Goal: Task Accomplishment & Management: Manage account settings

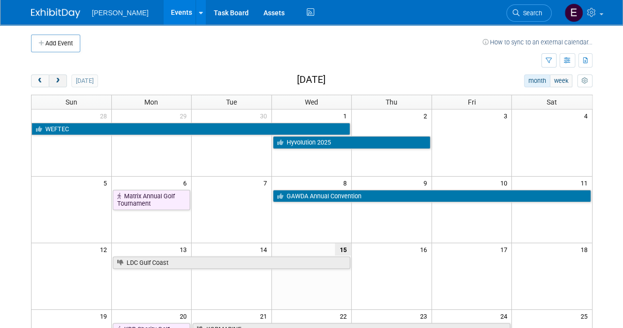
click at [59, 84] on button "next" at bounding box center [58, 80] width 18 height 13
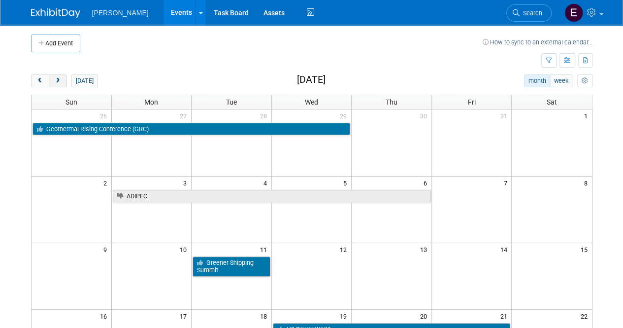
click at [59, 81] on span "next" at bounding box center [57, 81] width 7 height 6
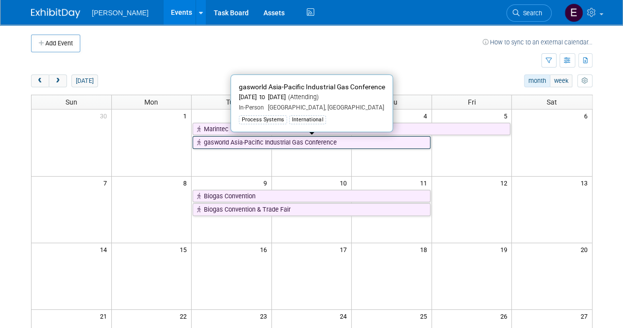
click at [307, 140] on link "gasworld Asia-Pacific Industrial Gas Conference" at bounding box center [312, 142] width 238 height 13
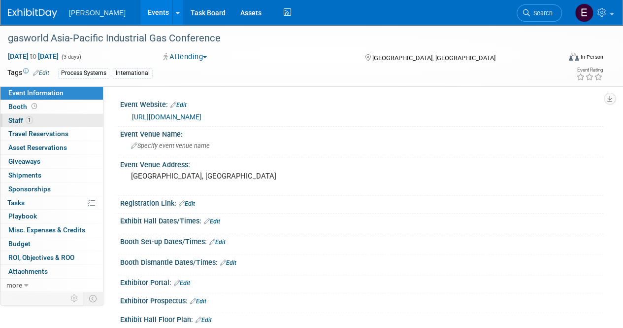
click at [13, 118] on span "Staff 1" at bounding box center [20, 120] width 25 height 8
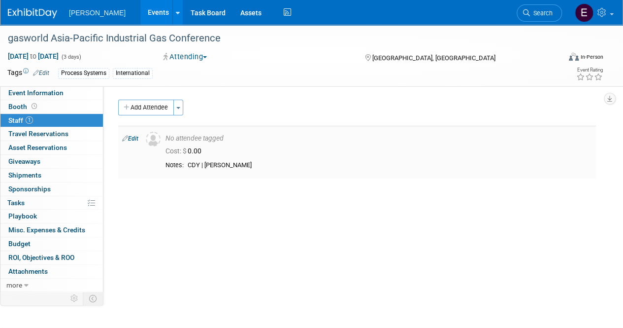
click at [221, 164] on div "CDY | Bobby Goodall" at bounding box center [390, 165] width 405 height 8
click at [187, 139] on div "No attendee tagged" at bounding box center [379, 138] width 427 height 9
click at [22, 94] on span "Event Information" at bounding box center [35, 93] width 55 height 8
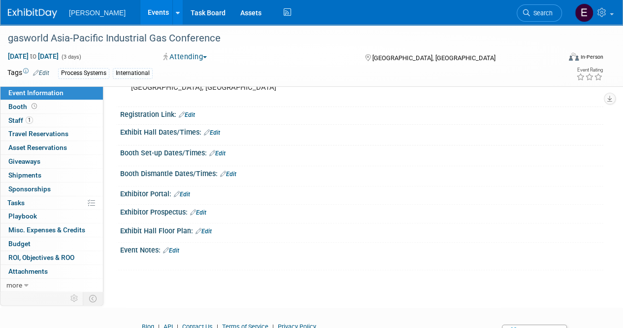
scroll to position [99, 0]
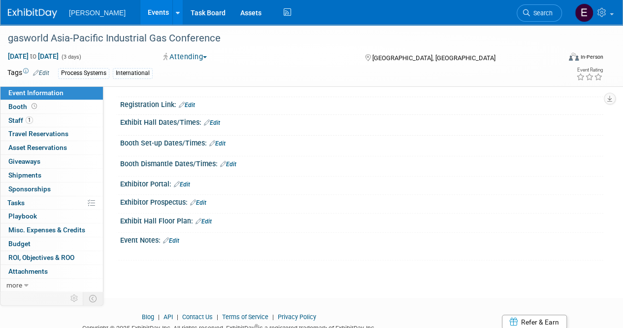
click at [203, 218] on link "Edit" at bounding box center [204, 221] width 16 height 7
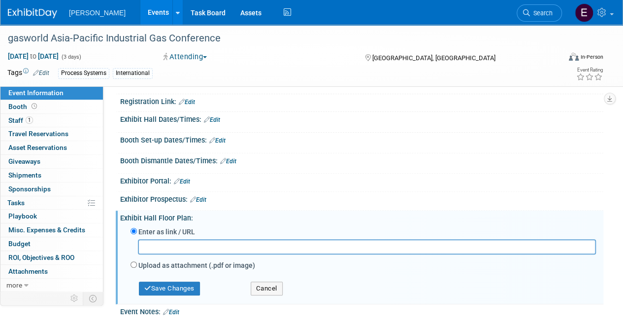
scroll to position [148, 0]
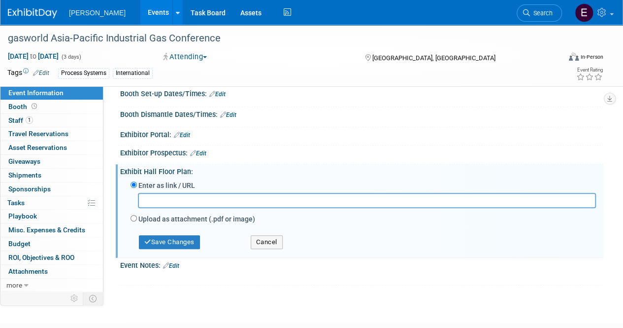
click at [179, 264] on link "Edit" at bounding box center [171, 265] width 16 height 7
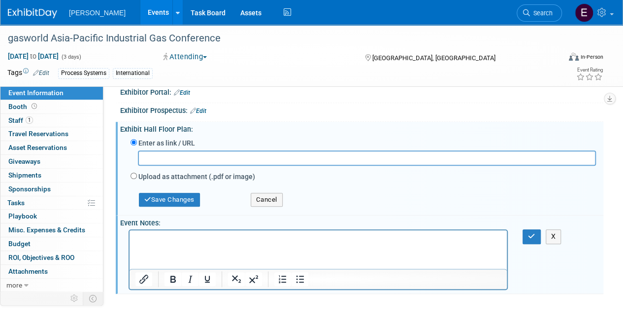
scroll to position [249, 0]
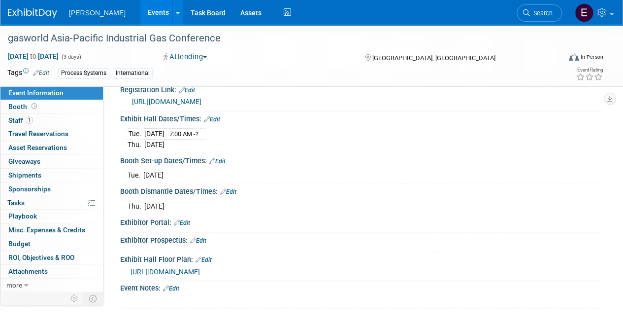
scroll to position [99, 0]
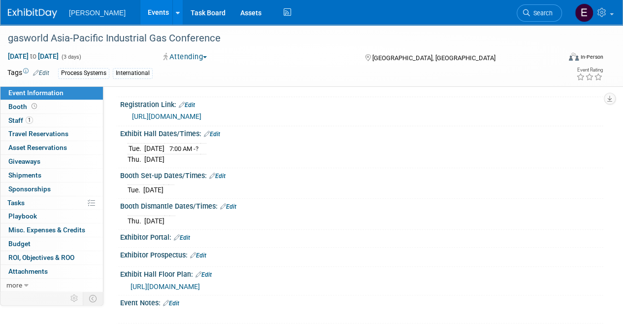
click at [188, 234] on link "Edit" at bounding box center [182, 237] width 16 height 7
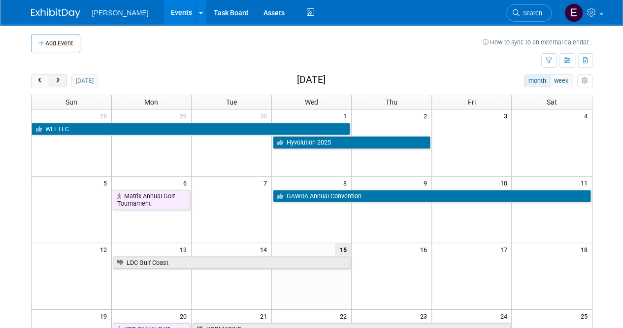
click at [57, 78] on span "next" at bounding box center [57, 81] width 7 height 6
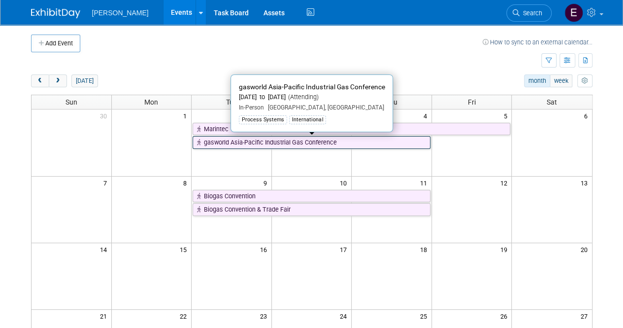
click at [202, 139] on icon at bounding box center [200, 142] width 7 height 6
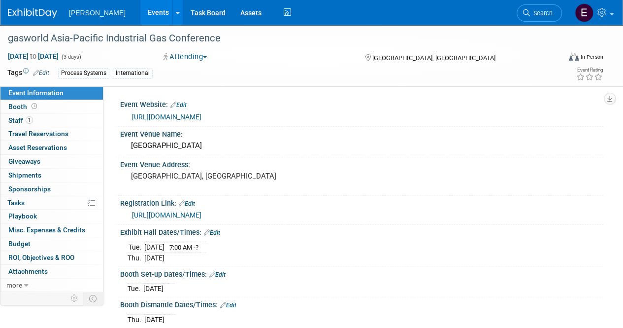
click at [207, 57] on span "button" at bounding box center [205, 57] width 4 height 2
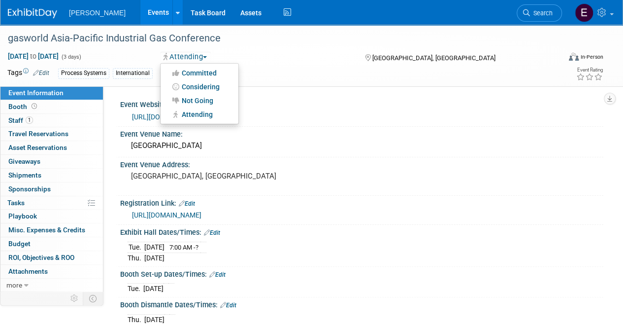
click at [258, 74] on div "Process Systems International" at bounding box center [279, 73] width 443 height 11
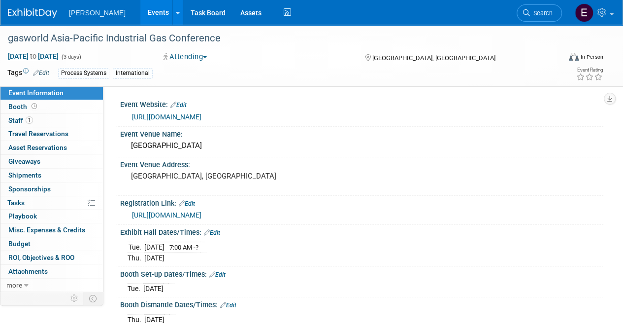
click at [146, 11] on link "Events" at bounding box center [158, 12] width 36 height 25
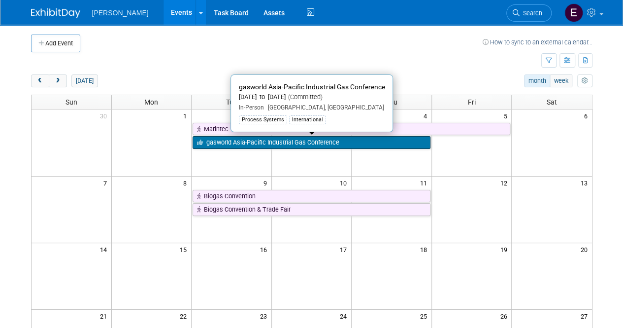
click at [247, 137] on link "gasworld Asia-Pacific Industrial Gas Conference" at bounding box center [312, 142] width 238 height 13
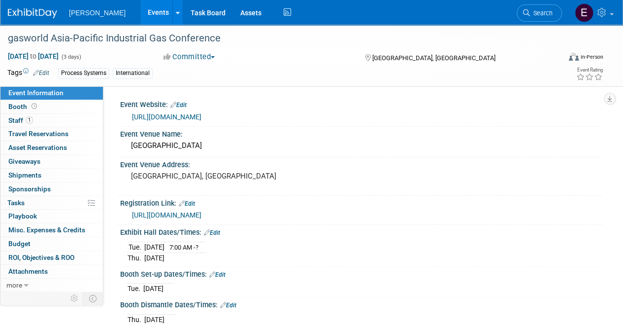
click at [214, 53] on button "Committed" at bounding box center [189, 57] width 59 height 10
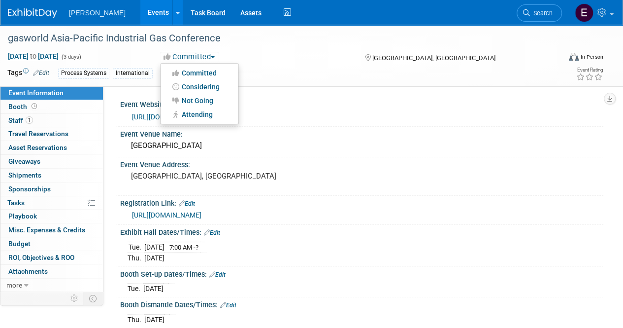
click at [256, 60] on div "Committed Committed Considering Not Going Attending" at bounding box center [254, 57] width 189 height 11
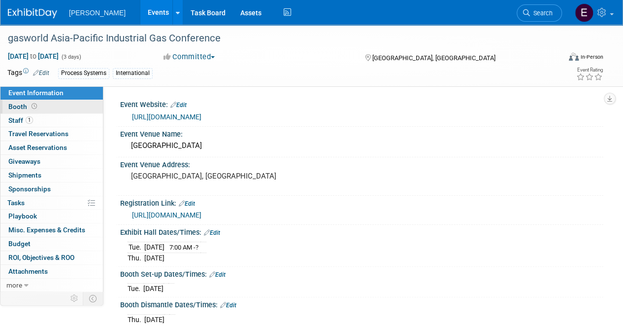
click at [21, 105] on span "Booth" at bounding box center [23, 106] width 31 height 8
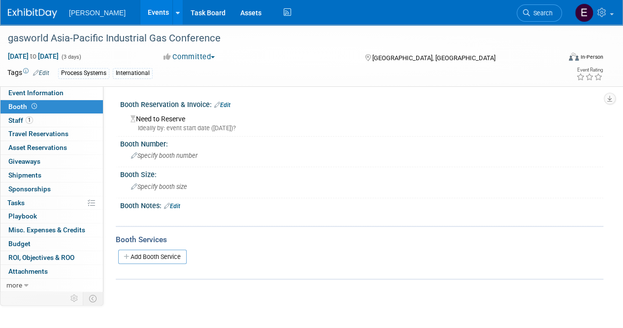
click at [227, 103] on link "Edit" at bounding box center [222, 104] width 16 height 7
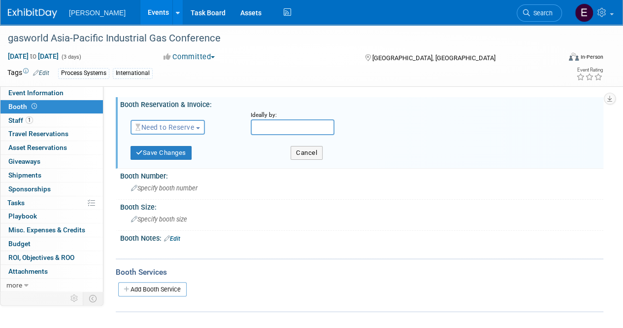
click at [202, 125] on button "Need to Reserve" at bounding box center [168, 127] width 74 height 15
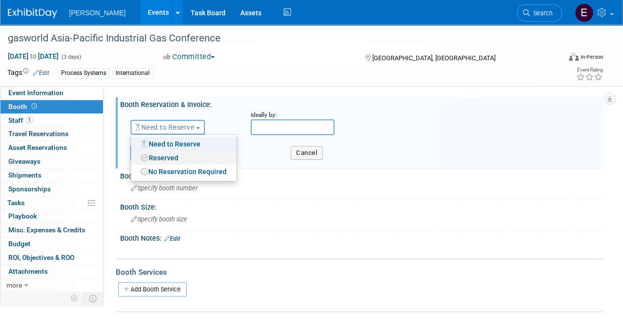
drag, startPoint x: 192, startPoint y: 154, endPoint x: 213, endPoint y: 154, distance: 20.7
click at [193, 154] on link "Reserved" at bounding box center [183, 158] width 105 height 14
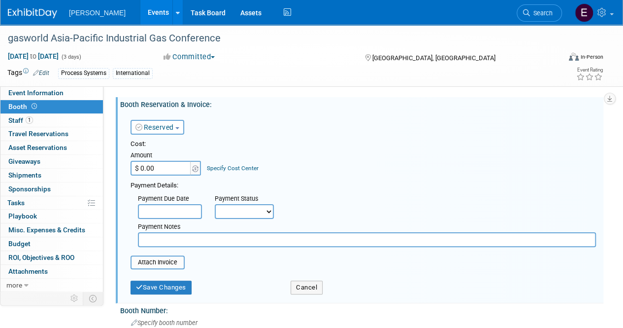
click at [178, 127] on span "button" at bounding box center [177, 128] width 4 height 2
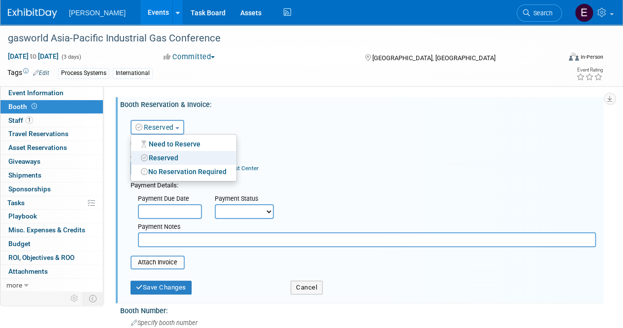
click at [339, 155] on div "Cost: Amount $ 0.00 Specify Cost Center Cost Center -- Not Specified --" at bounding box center [364, 157] width 466 height 36
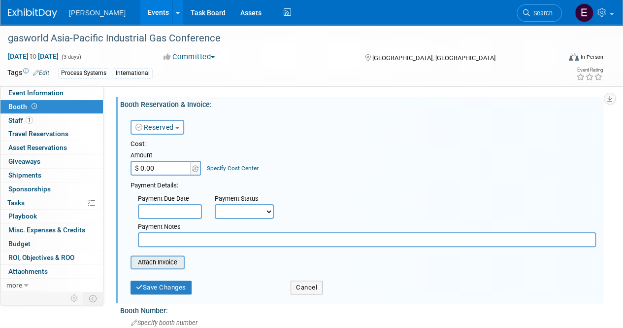
click at [176, 262] on input "file" at bounding box center [125, 262] width 117 height 12
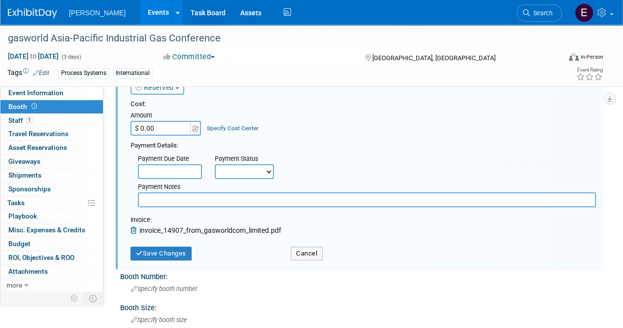
scroll to position [49, 0]
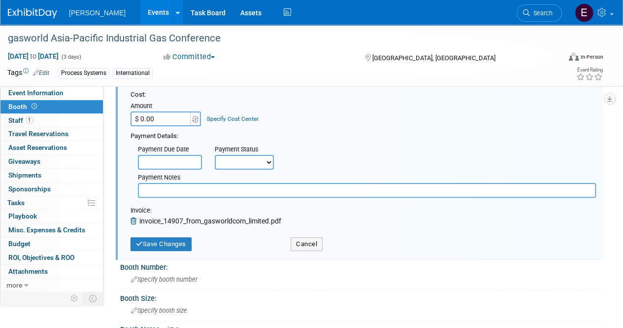
click at [175, 118] on input "$ 0.00" at bounding box center [162, 118] width 62 height 15
type input "$ 12,500.00"
click at [357, 121] on div "Cost: Amount $ 12,500.00 Specify Cost Center Cost Center -- Not Specified --" at bounding box center [364, 108] width 466 height 36
click at [222, 116] on link "Specify Cost Center" at bounding box center [233, 118] width 52 height 7
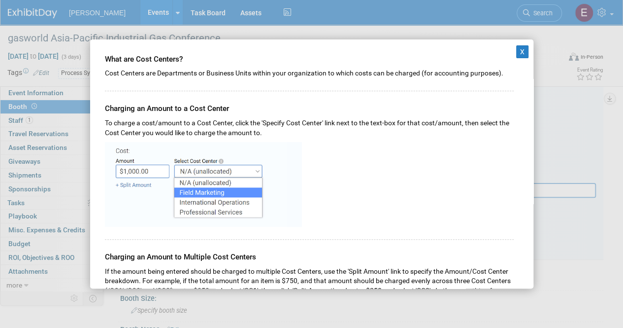
scroll to position [0, 0]
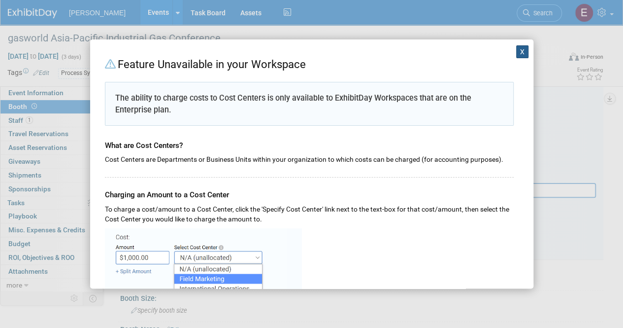
click at [516, 47] on button "X" at bounding box center [522, 51] width 13 height 13
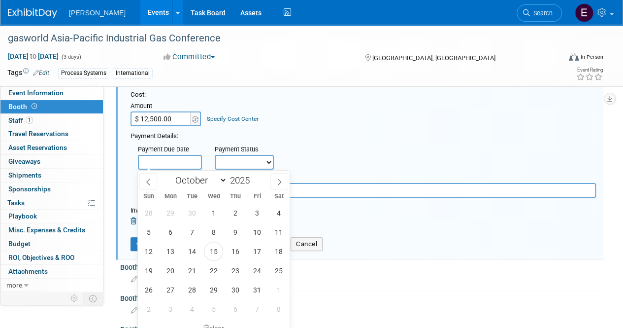
click at [190, 160] on input "text" at bounding box center [170, 162] width 64 height 15
click at [332, 135] on div "Payment Details:" at bounding box center [364, 135] width 466 height 12
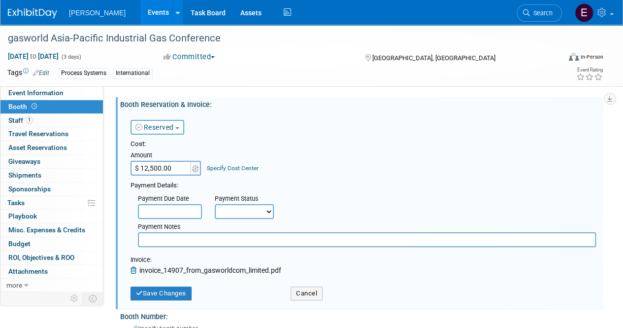
click at [20, 104] on span "Booth" at bounding box center [23, 106] width 31 height 8
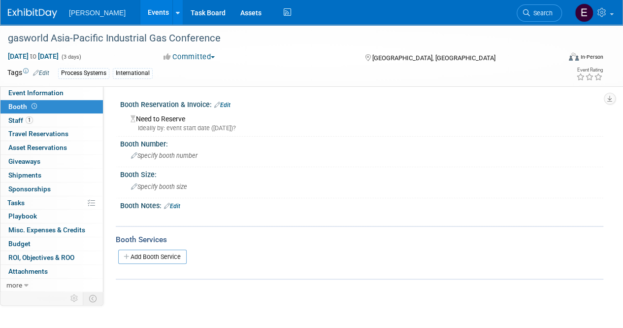
click at [225, 103] on link "Edit" at bounding box center [222, 104] width 16 height 7
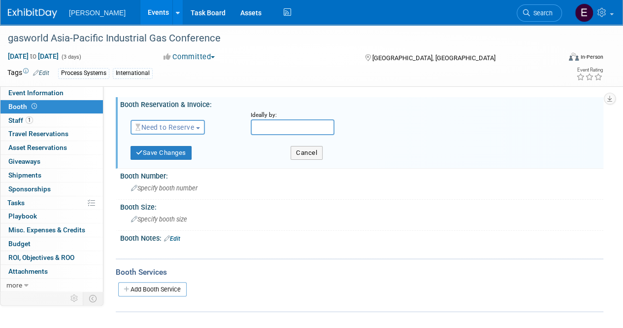
click at [23, 101] on link "Booth" at bounding box center [51, 106] width 102 height 13
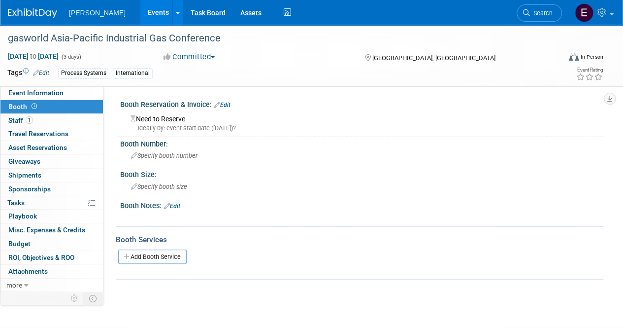
click at [226, 102] on link "Edit" at bounding box center [222, 104] width 16 height 7
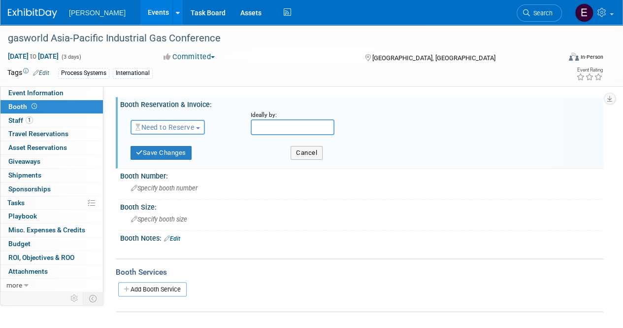
click at [182, 130] on span "Need to Reserve" at bounding box center [164, 127] width 59 height 8
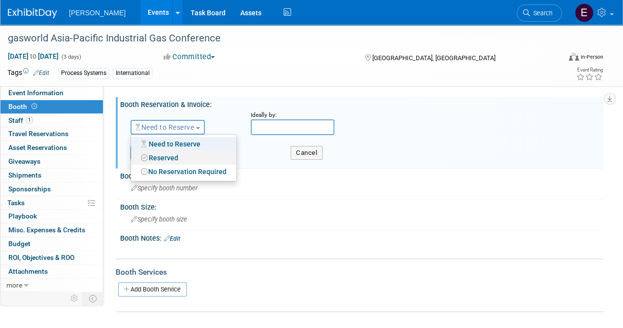
click at [175, 155] on link "Reserved" at bounding box center [183, 158] width 105 height 14
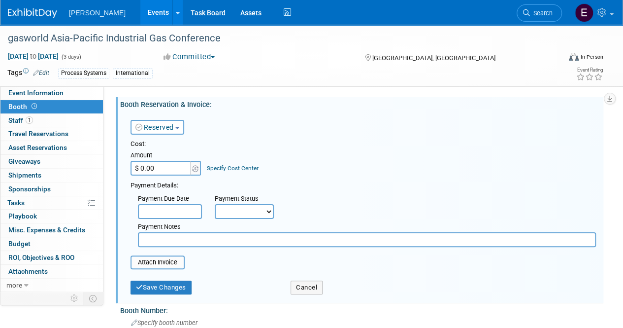
scroll to position [49, 0]
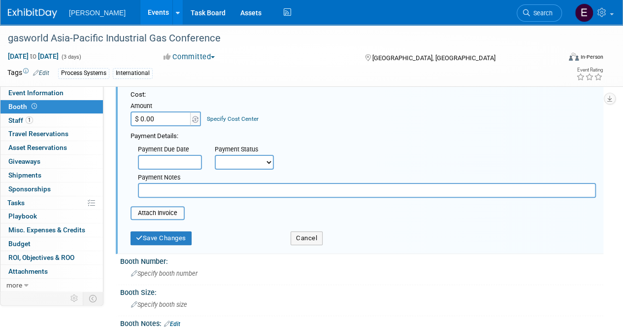
click at [174, 116] on input "$ 0.00" at bounding box center [162, 118] width 62 height 15
type input "$ 12,500.00"
click at [336, 135] on div "Payment Details:" at bounding box center [364, 135] width 466 height 12
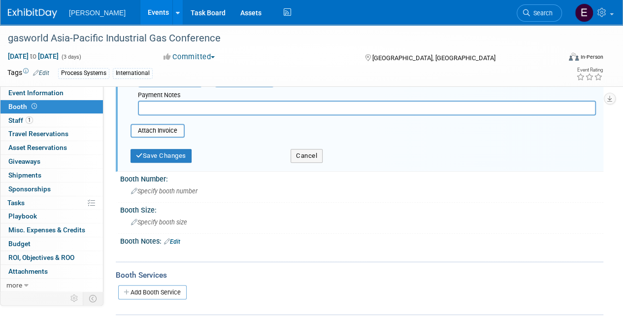
scroll to position [148, 0]
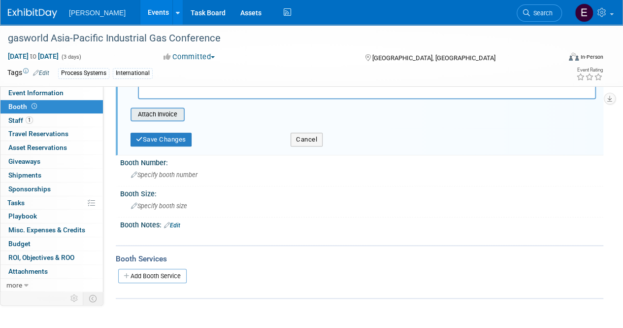
click at [169, 114] on input "file" at bounding box center [125, 114] width 117 height 12
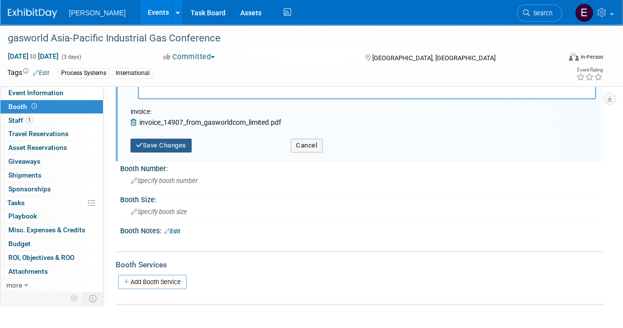
click at [164, 146] on button "Save Changes" at bounding box center [161, 145] width 61 height 14
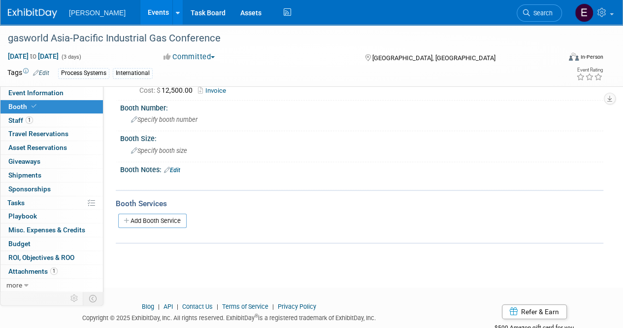
scroll to position [0, 0]
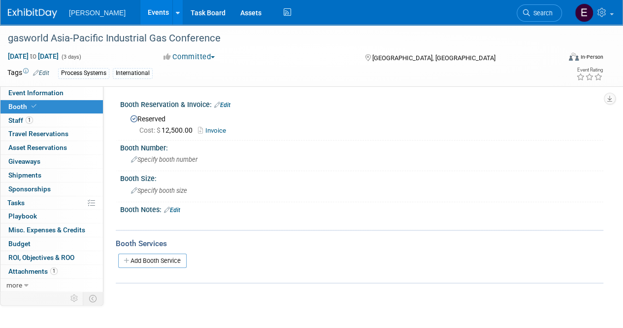
click at [229, 101] on link "Edit" at bounding box center [222, 104] width 16 height 7
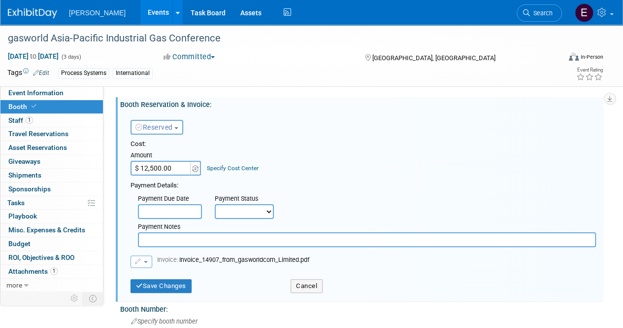
click at [270, 212] on select "Not Paid Yet Partially Paid Paid in Full" at bounding box center [244, 211] width 59 height 15
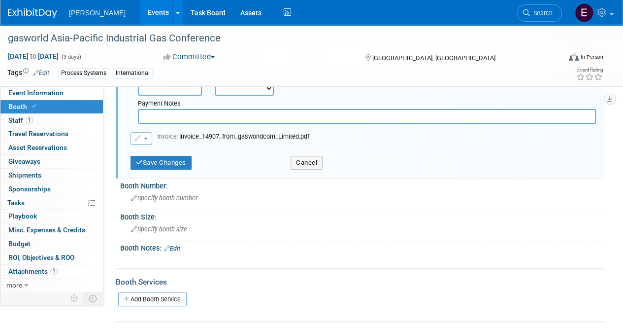
scroll to position [222, 0]
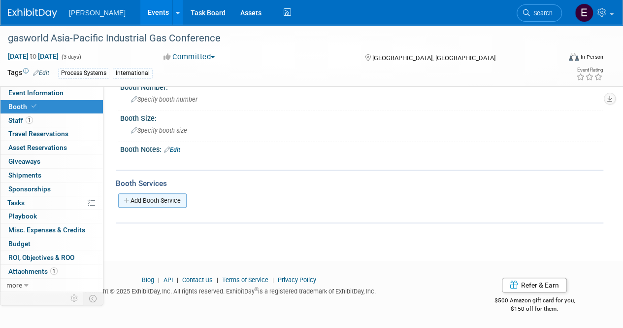
click at [133, 196] on link "Add Booth Service" at bounding box center [152, 200] width 68 height 14
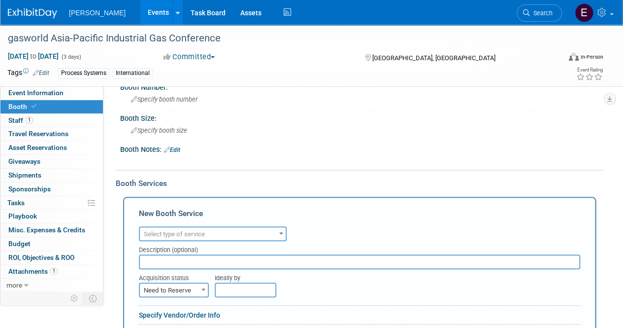
scroll to position [0, 0]
click at [282, 230] on span at bounding box center [281, 233] width 10 height 13
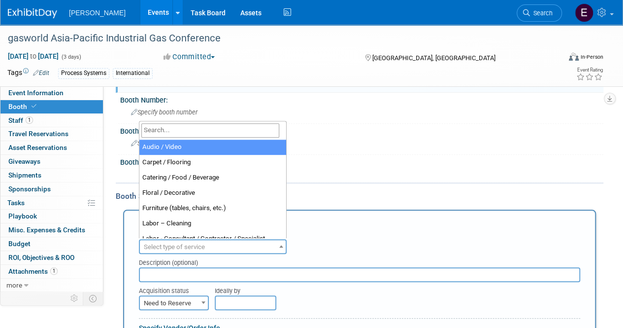
scroll to position [222, 0]
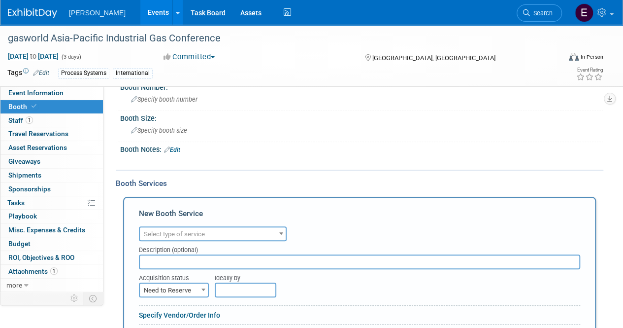
click at [333, 224] on div "Audio / Video Carpet / Flooring Catering / Food / Beverage Floral / Decorative …" at bounding box center [359, 232] width 441 height 17
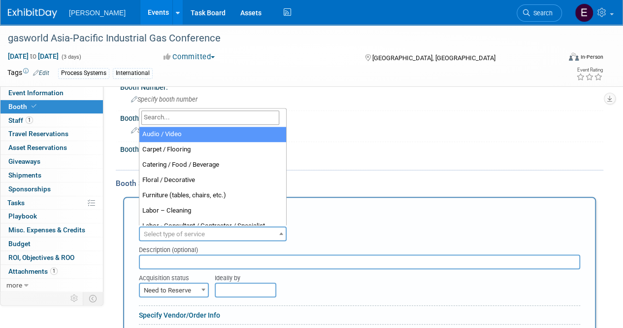
click at [279, 233] on span at bounding box center [281, 233] width 10 height 13
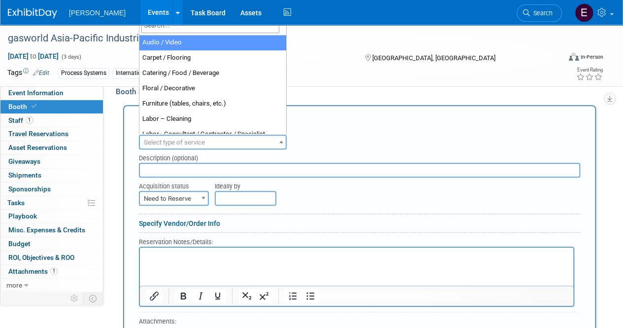
scroll to position [320, 0]
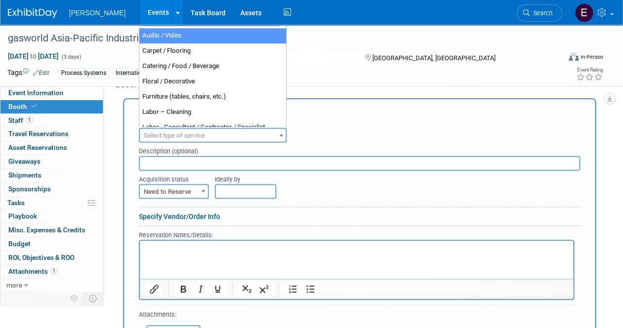
click at [206, 188] on span at bounding box center [204, 190] width 10 height 13
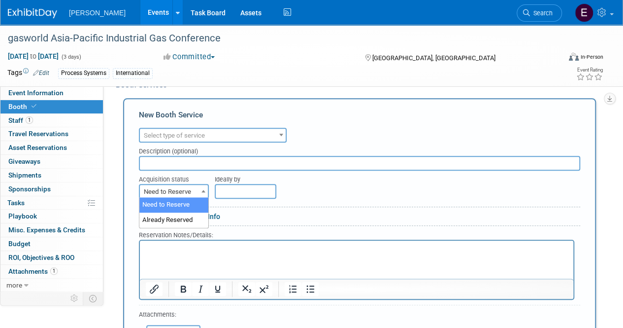
click at [318, 191] on div "Ideally by" at bounding box center [379, 184] width 328 height 28
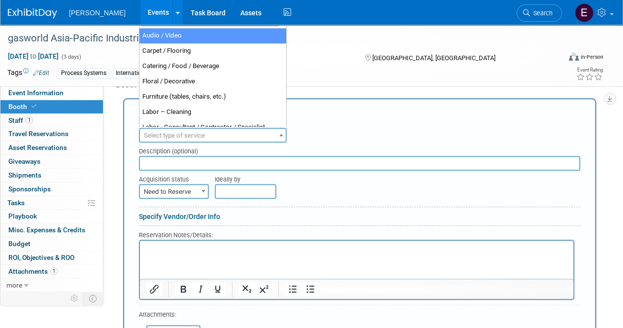
click at [285, 134] on span at bounding box center [281, 134] width 10 height 13
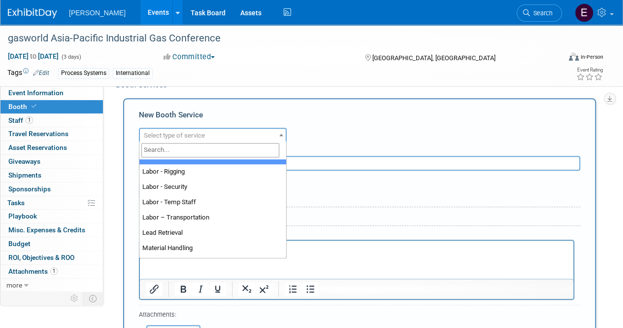
click at [283, 134] on span at bounding box center [281, 134] width 10 height 13
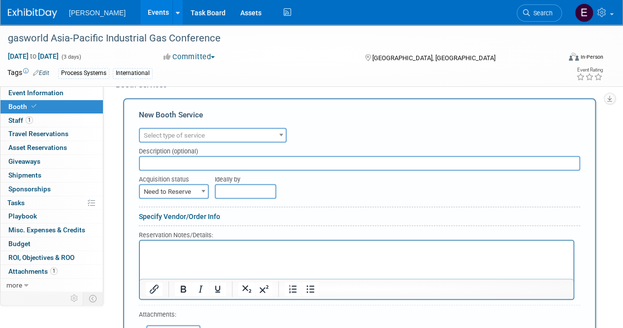
click at [279, 135] on span at bounding box center [281, 134] width 10 height 13
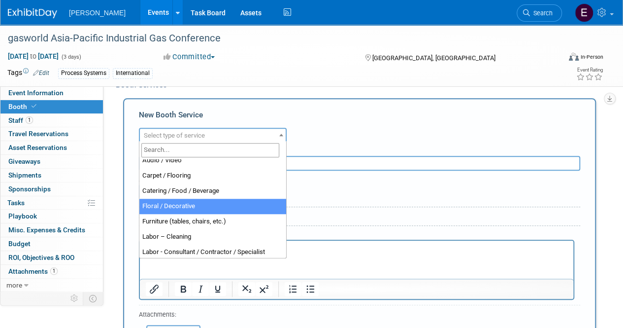
scroll to position [0, 0]
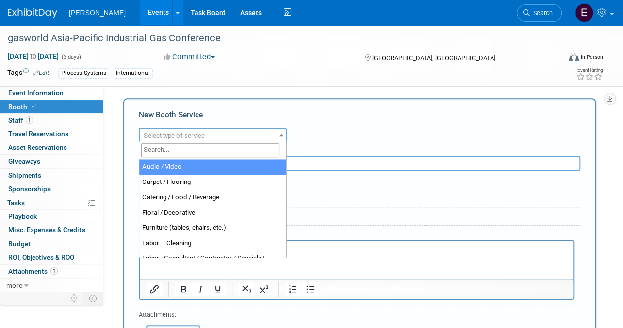
click at [330, 127] on div "Audio / Video Carpet / Flooring Catering / Food / Beverage Floral / Decorative …" at bounding box center [359, 133] width 441 height 17
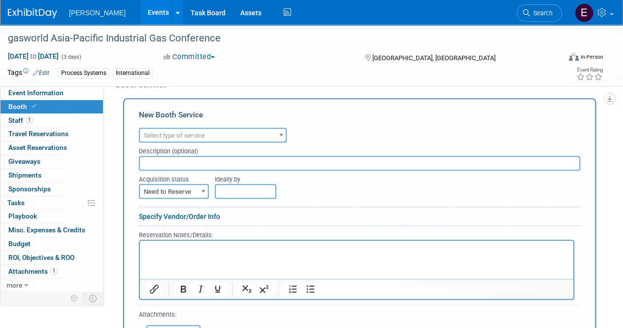
click at [280, 131] on span at bounding box center [281, 134] width 10 height 13
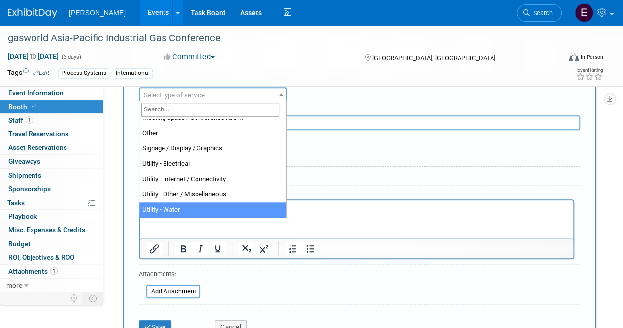
scroll to position [370, 0]
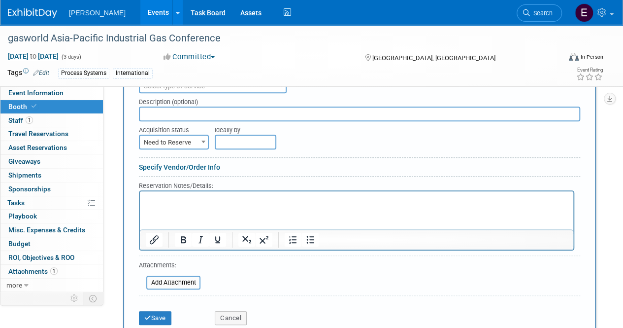
click at [326, 166] on div "Specify Vendor/Order Info" at bounding box center [359, 167] width 441 height 10
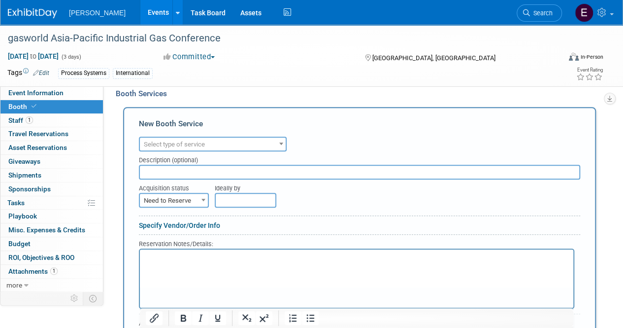
scroll to position [320, 0]
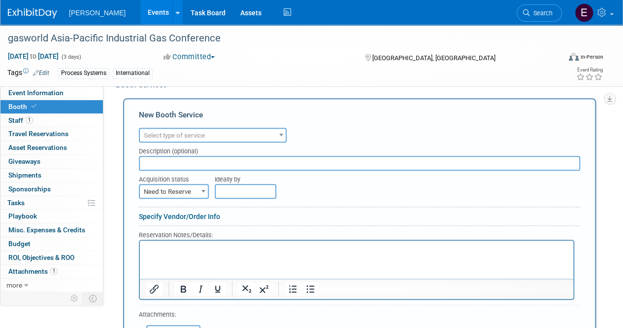
click at [202, 187] on span at bounding box center [204, 190] width 10 height 13
select select "2"
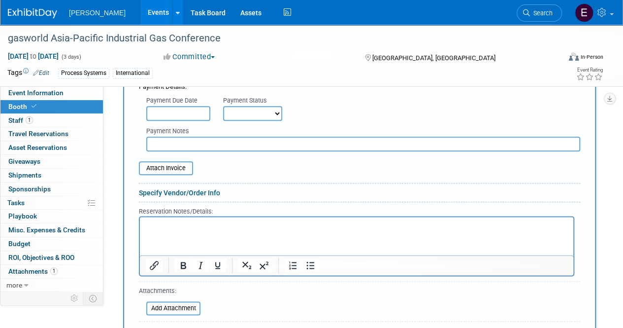
scroll to position [517, 0]
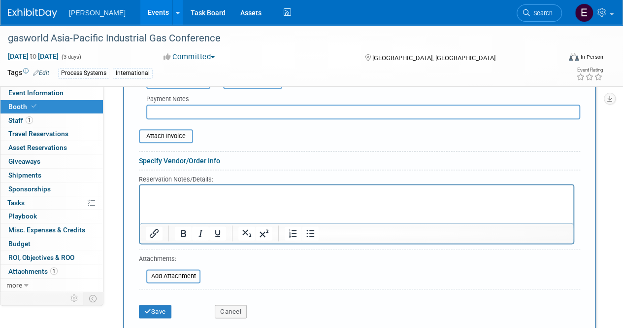
click at [231, 193] on p "Rich Text Area. Press ALT-0 for help." at bounding box center [357, 192] width 422 height 9
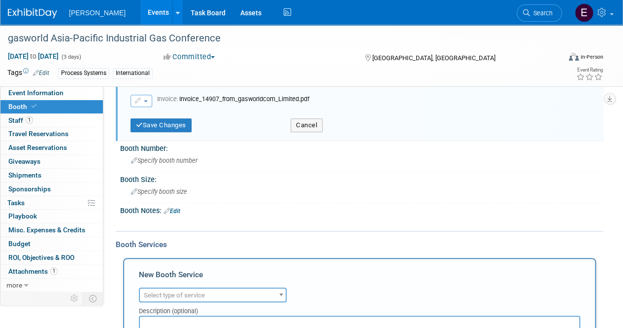
scroll to position [123, 0]
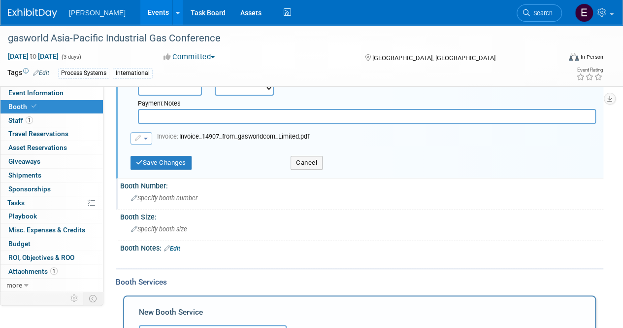
click at [290, 203] on div "Specify booth number" at bounding box center [362, 197] width 469 height 15
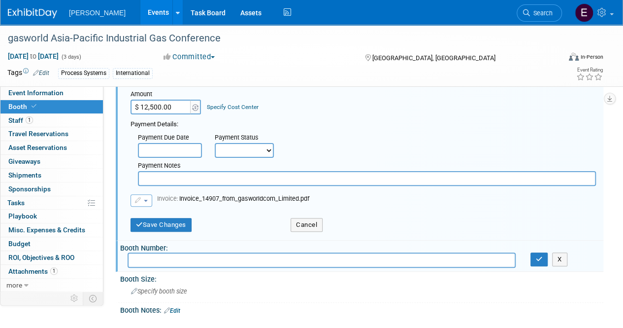
scroll to position [0, 0]
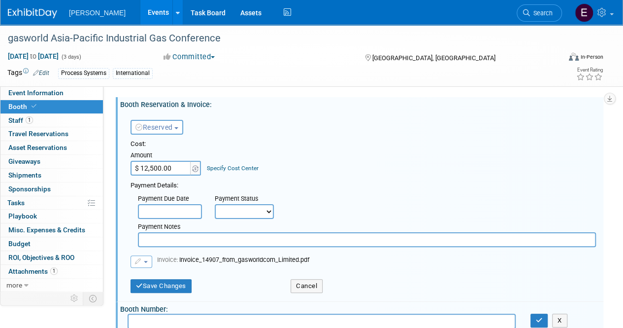
click at [22, 104] on span "Booth" at bounding box center [23, 106] width 30 height 8
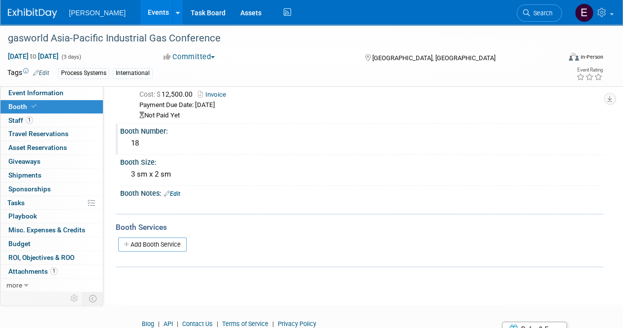
scroll to position [49, 0]
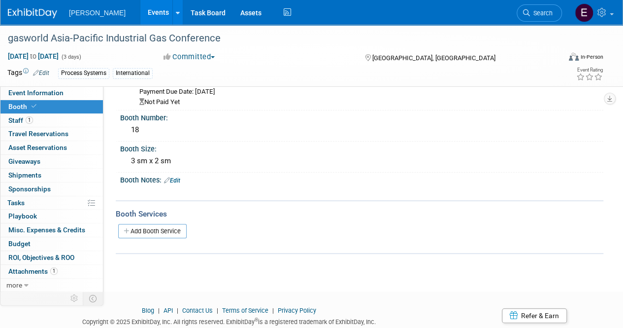
click at [179, 178] on link "Edit" at bounding box center [172, 180] width 16 height 7
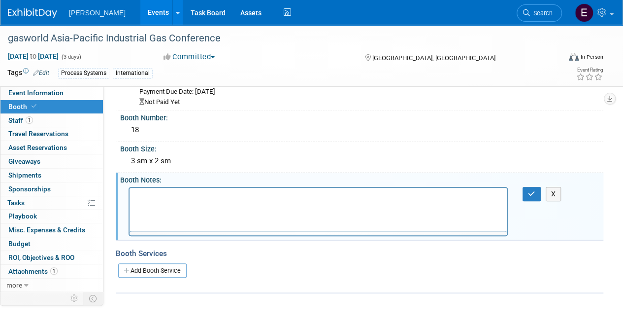
scroll to position [0, 0]
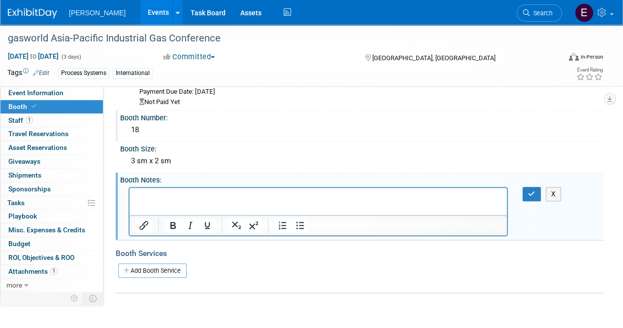
click at [210, 128] on div "18" at bounding box center [362, 129] width 469 height 15
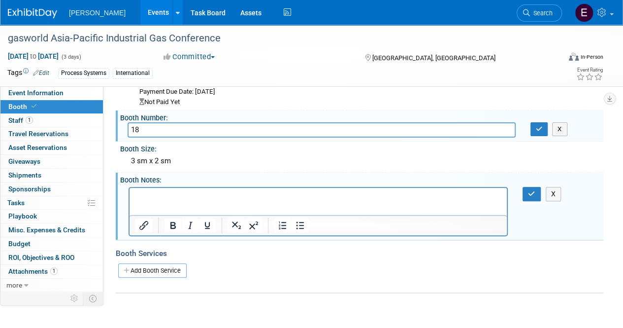
click at [555, 239] on div "Booth Services Add Booth Service" at bounding box center [360, 266] width 488 height 54
click at [30, 104] on span at bounding box center [34, 105] width 9 height 7
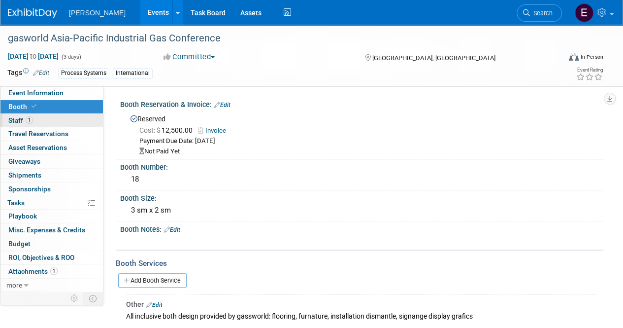
click at [20, 118] on span "Staff 1" at bounding box center [20, 120] width 25 height 8
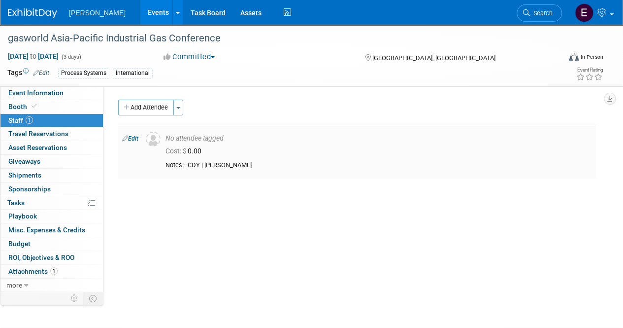
click at [132, 135] on link "Edit" at bounding box center [130, 138] width 16 height 7
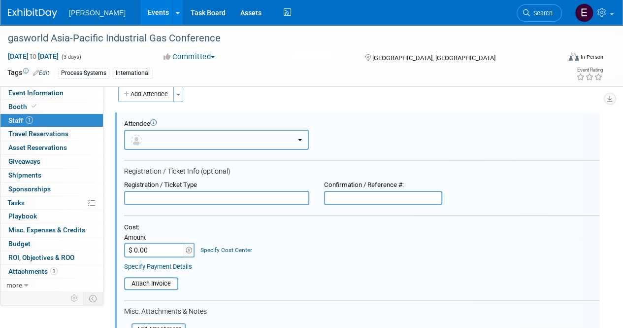
click at [302, 133] on button "button" at bounding box center [216, 140] width 185 height 20
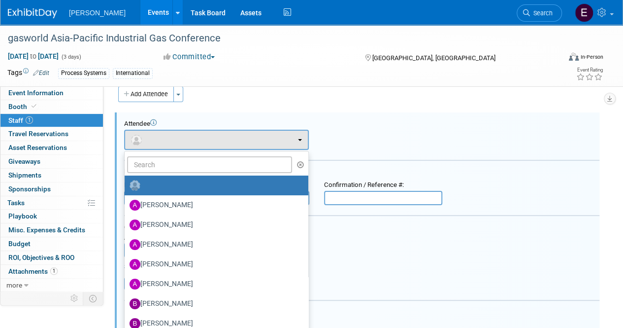
click at [374, 98] on div "Add Attendee Toggle Dropdown Quick -Tag Attendees Apply" at bounding box center [357, 94] width 478 height 16
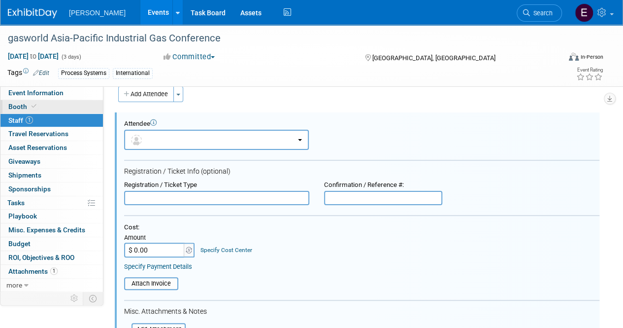
click at [18, 111] on link "Booth" at bounding box center [51, 106] width 102 height 13
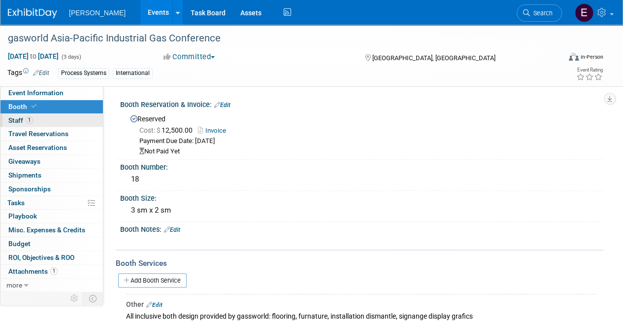
click at [20, 117] on span "Staff 1" at bounding box center [20, 120] width 25 height 8
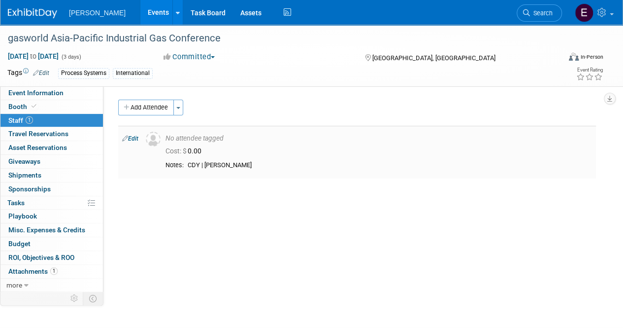
click at [135, 138] on link "Edit" at bounding box center [130, 138] width 16 height 7
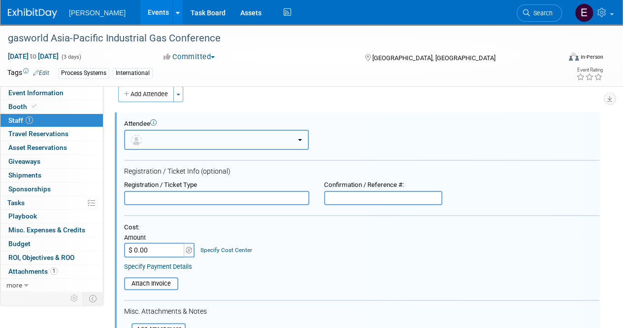
click at [255, 140] on button "button" at bounding box center [216, 140] width 185 height 20
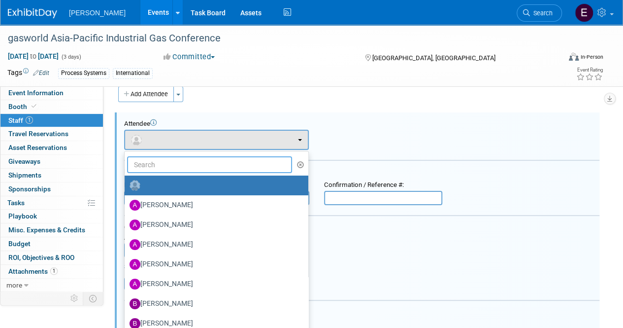
click at [225, 167] on input "text" at bounding box center [209, 164] width 165 height 17
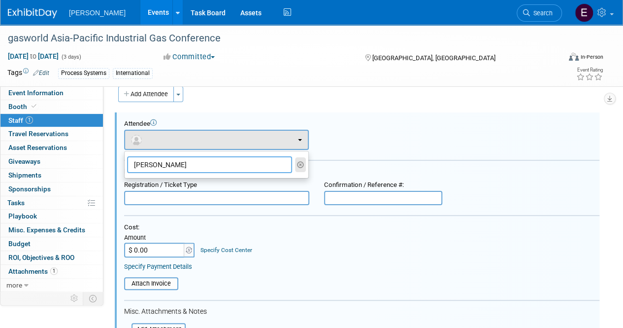
type input "bobb"
click at [299, 165] on icon "button" at bounding box center [300, 164] width 7 height 7
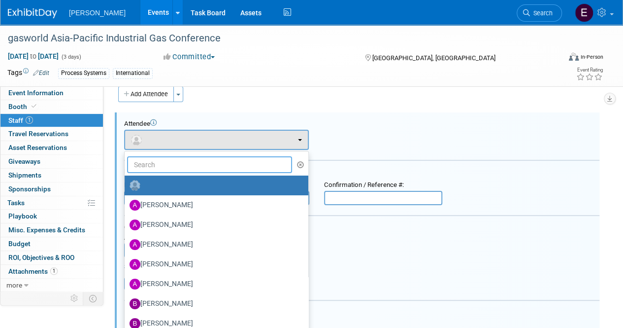
click at [241, 166] on input "text" at bounding box center [209, 164] width 165 height 17
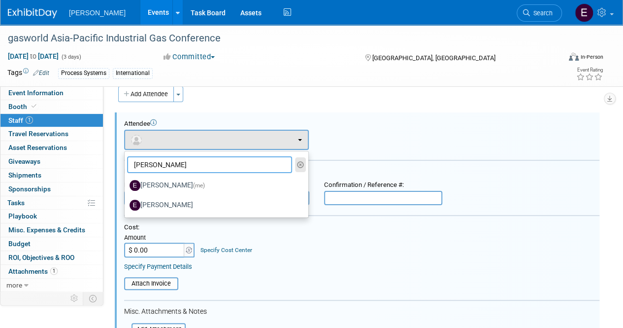
type input "elizabeth"
click at [298, 163] on icon "button" at bounding box center [300, 164] width 7 height 7
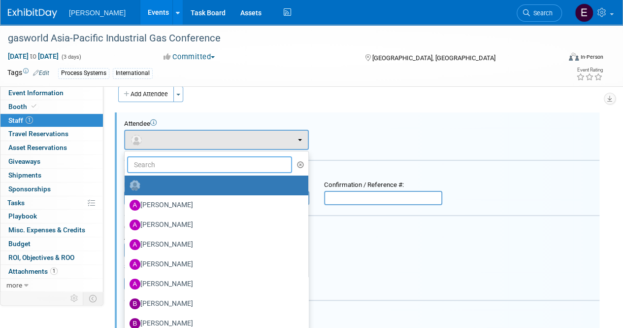
click at [235, 166] on input "text" at bounding box center [209, 164] width 165 height 17
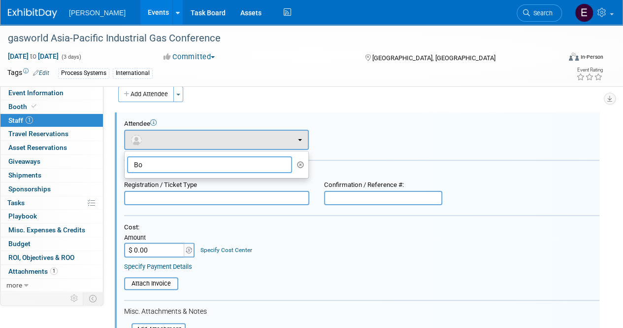
type input "B"
type input "nasser"
click at [301, 164] on icon "button" at bounding box center [300, 164] width 7 height 7
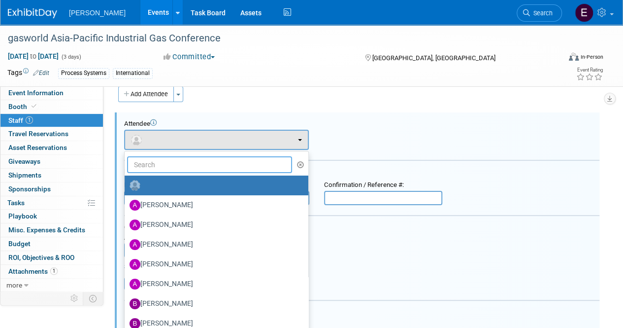
click at [251, 169] on input "text" at bounding box center [209, 164] width 165 height 17
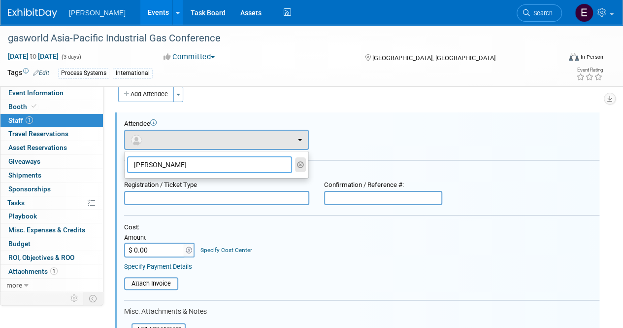
type input "gwosdz"
click at [301, 163] on icon "button" at bounding box center [300, 164] width 7 height 7
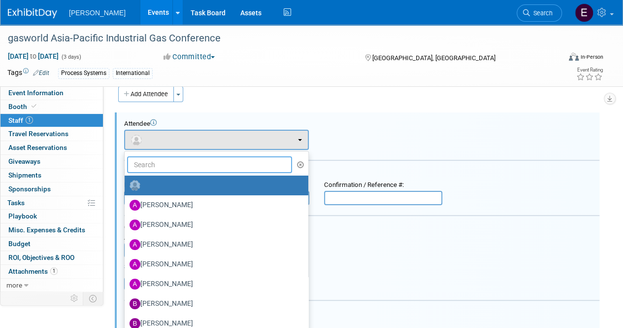
click at [236, 168] on input "text" at bounding box center [209, 164] width 165 height 17
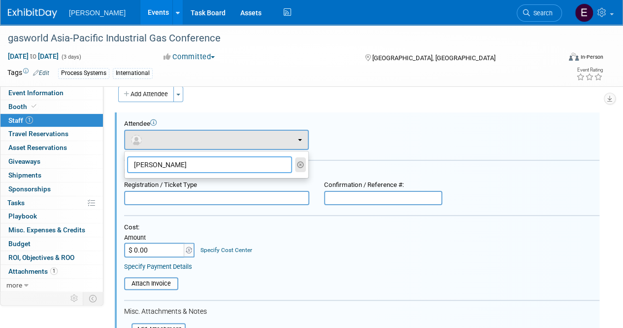
type input "andrew"
click at [300, 162] on icon "button" at bounding box center [300, 164] width 7 height 7
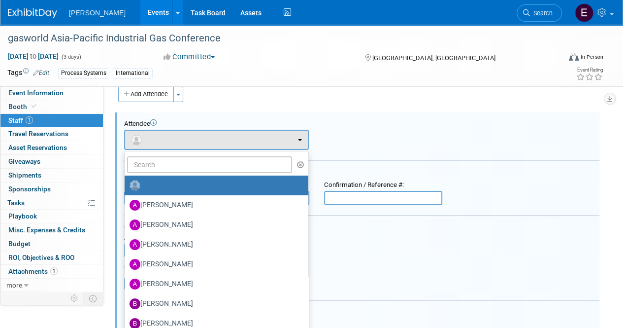
click at [381, 144] on div "Attendee <img src="https://www.exhibitday.com/Images/Unassigned-User-Icon.png" …" at bounding box center [361, 135] width 475 height 30
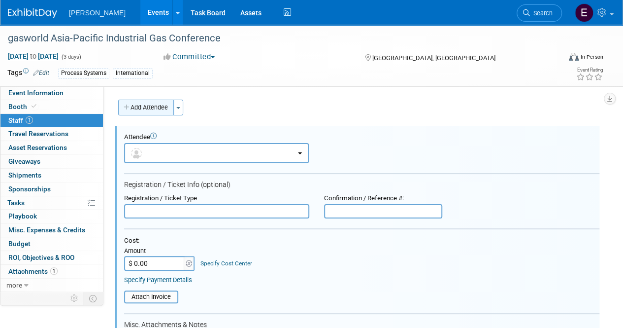
click at [157, 110] on button "Add Attendee" at bounding box center [146, 108] width 56 height 16
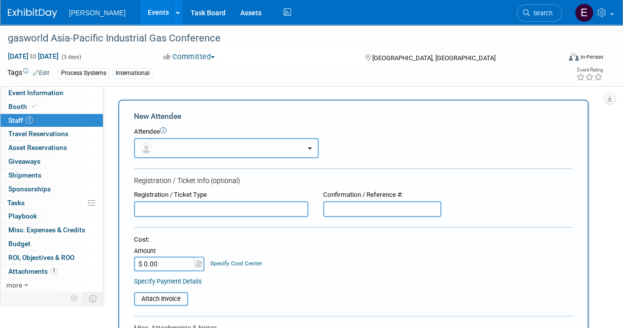
click at [309, 148] on b "button" at bounding box center [310, 148] width 4 height 2
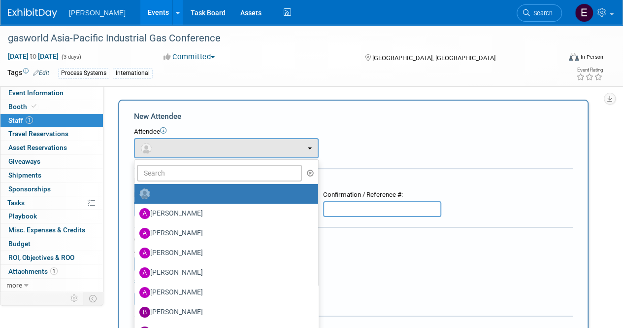
click at [373, 124] on form "New Attendee Attendee <img src="https://www.exhibitday.com/Images/Unassigned-Us…" at bounding box center [353, 292] width 439 height 362
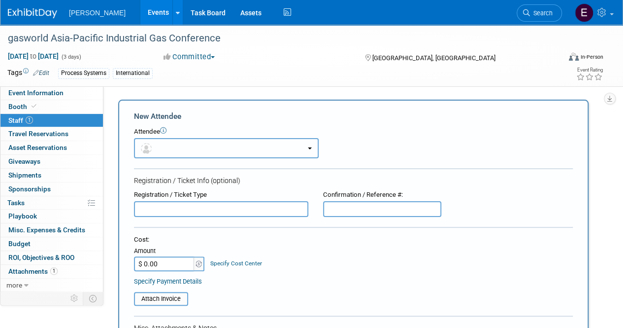
click at [243, 146] on button "button" at bounding box center [226, 148] width 185 height 20
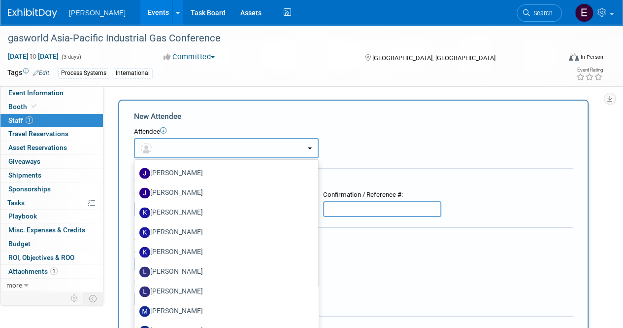
scroll to position [756, 0]
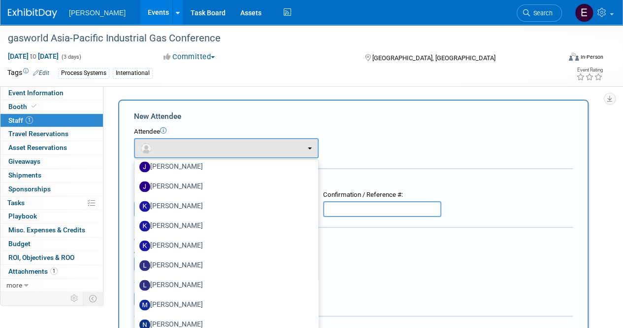
click at [221, 119] on div "New Attendee" at bounding box center [353, 116] width 439 height 11
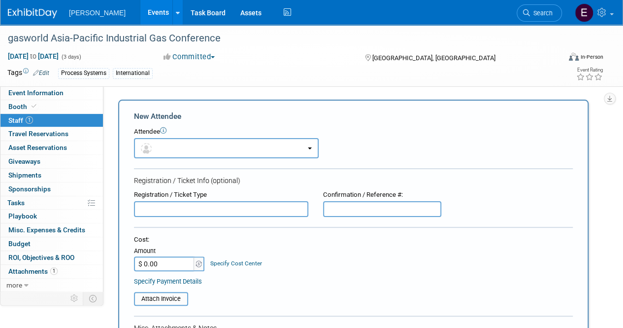
click at [166, 117] on div "New Attendee" at bounding box center [353, 116] width 439 height 11
click at [166, 130] on icon at bounding box center [163, 130] width 6 height 6
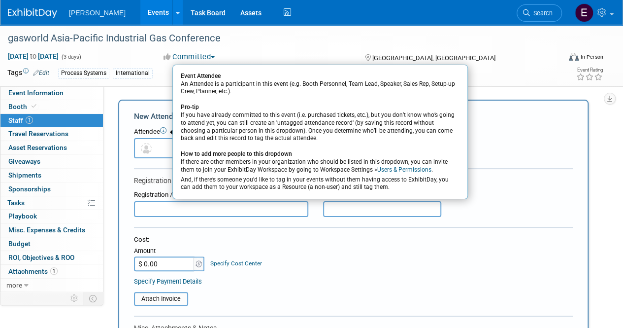
click at [301, 53] on div "Committed Committed Considering Not Going Attending" at bounding box center [254, 57] width 189 height 11
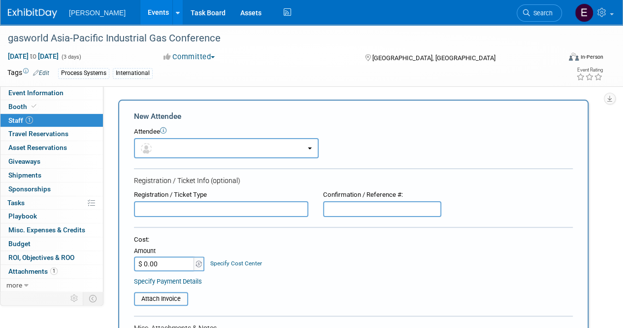
click at [19, 117] on span "Staff 1" at bounding box center [20, 120] width 25 height 8
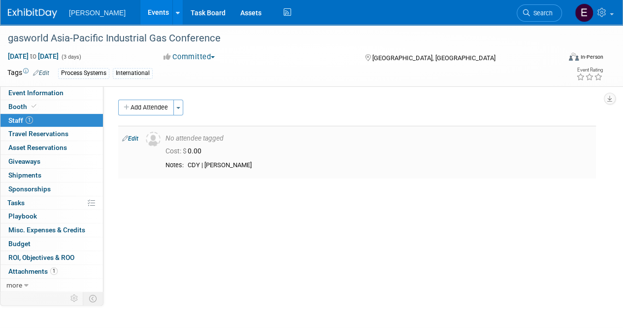
click at [132, 135] on link "Edit" at bounding box center [130, 138] width 16 height 7
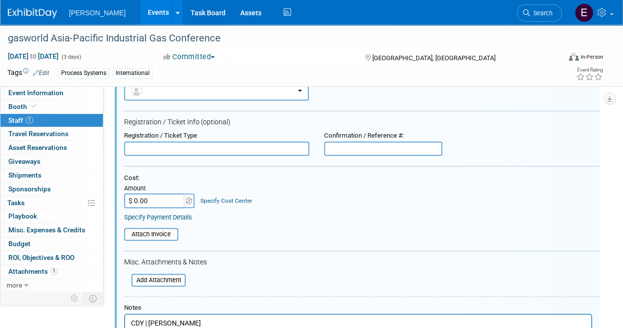
scroll to position [13, 0]
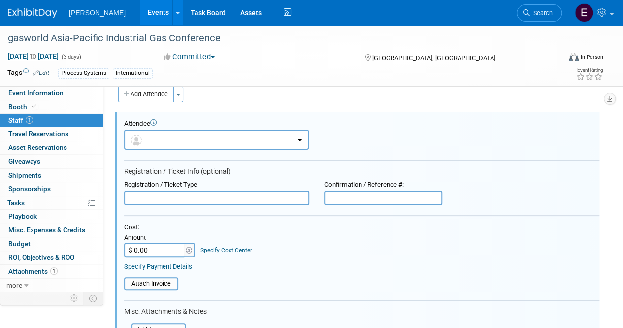
click at [281, 196] on input "text" at bounding box center [216, 198] width 185 height 15
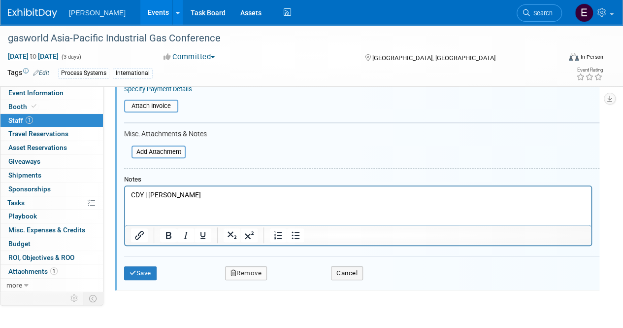
scroll to position [268, 0]
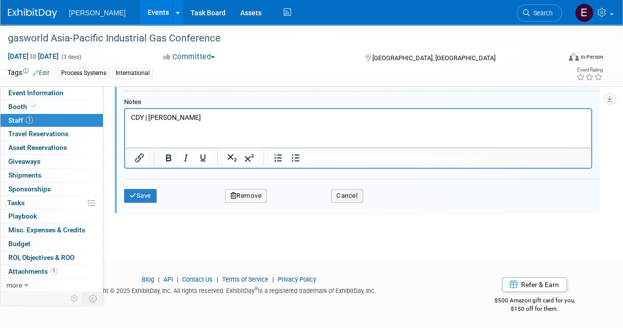
click at [28, 117] on span "1" at bounding box center [29, 119] width 7 height 7
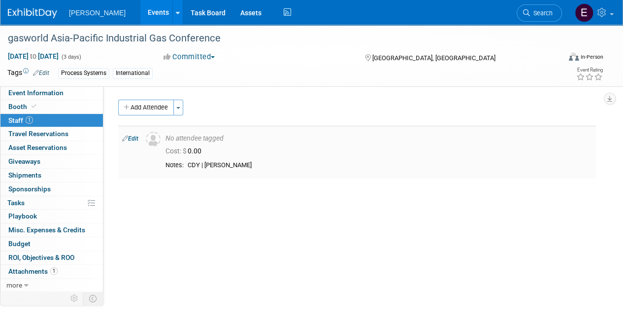
click at [134, 137] on link "Edit" at bounding box center [130, 138] width 16 height 7
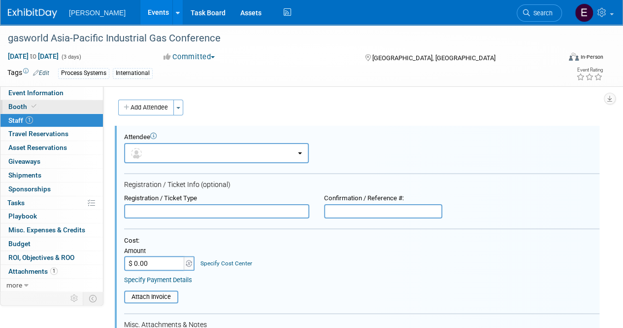
click at [22, 104] on span "Booth" at bounding box center [23, 106] width 30 height 8
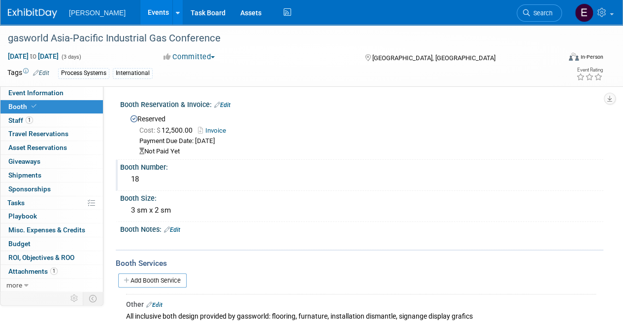
scroll to position [49, 0]
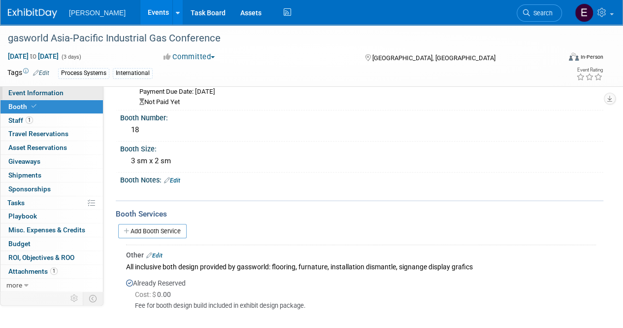
click at [52, 91] on span "Event Information" at bounding box center [35, 93] width 55 height 8
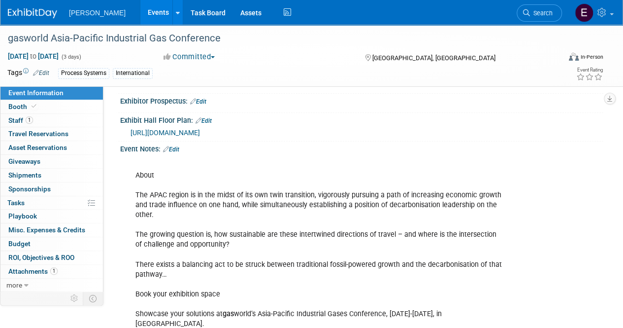
scroll to position [296, 0]
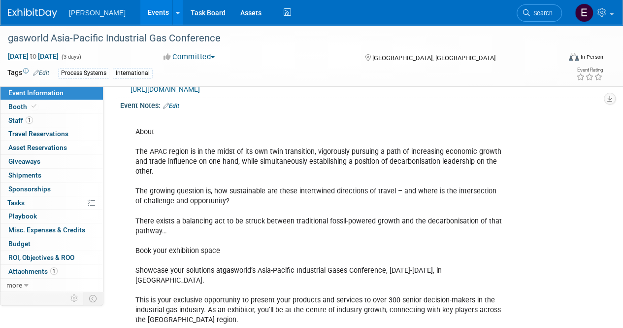
click at [417, 120] on div "About The APAC region is in the midst of its own twin transition, vigorously pu…" at bounding box center [318, 290] width 379 height 356
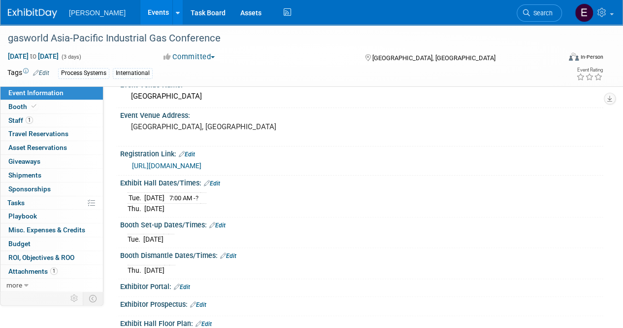
scroll to position [0, 0]
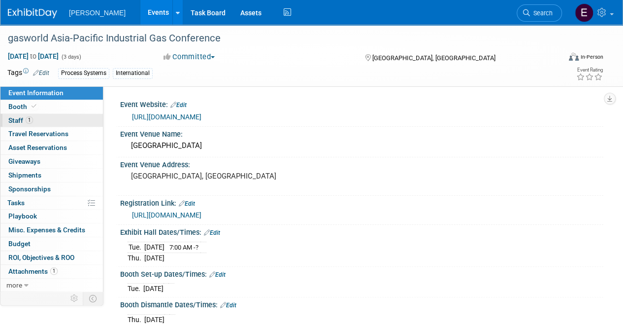
drag, startPoint x: 17, startPoint y: 118, endPoint x: 54, endPoint y: 117, distance: 37.0
click at [17, 118] on span "Staff 1" at bounding box center [20, 120] width 25 height 8
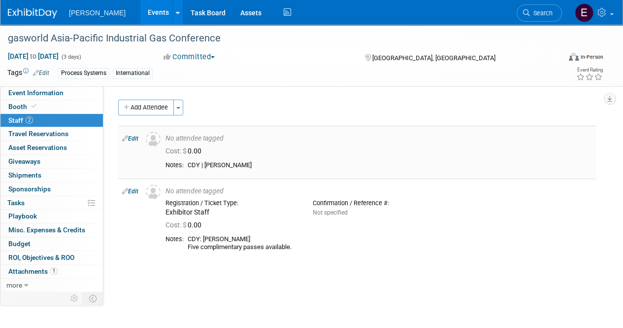
click at [131, 136] on link "Edit" at bounding box center [130, 138] width 16 height 7
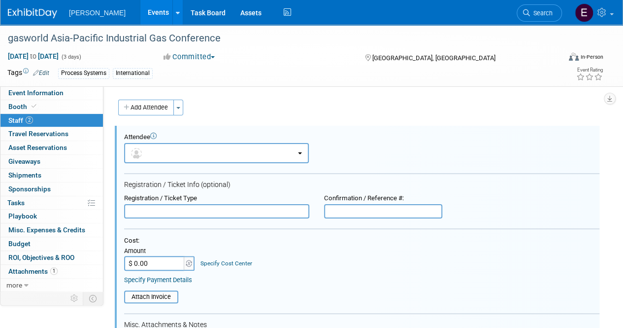
click at [24, 118] on span "Staff 2" at bounding box center [20, 120] width 25 height 8
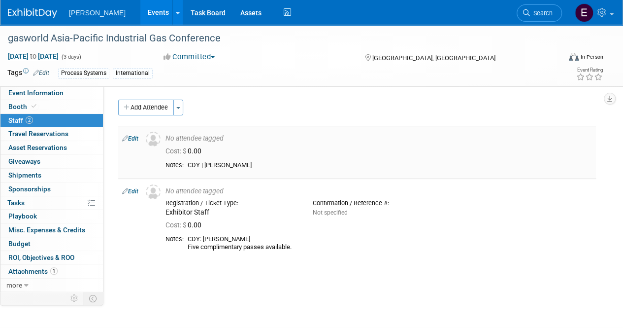
click at [136, 135] on link "Edit" at bounding box center [130, 138] width 16 height 7
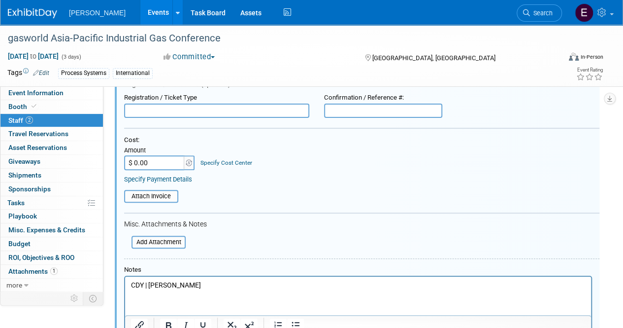
scroll to position [260, 0]
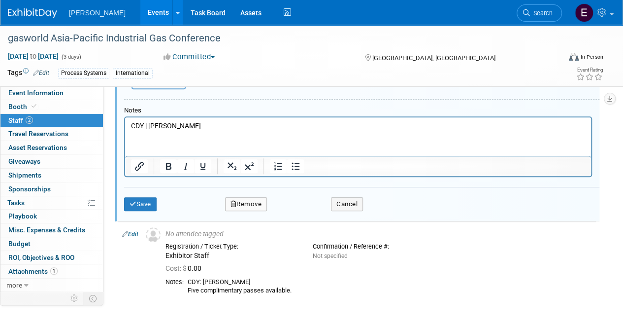
click at [259, 203] on button "Remove" at bounding box center [246, 204] width 42 height 14
click at [290, 209] on icon at bounding box center [293, 211] width 6 height 5
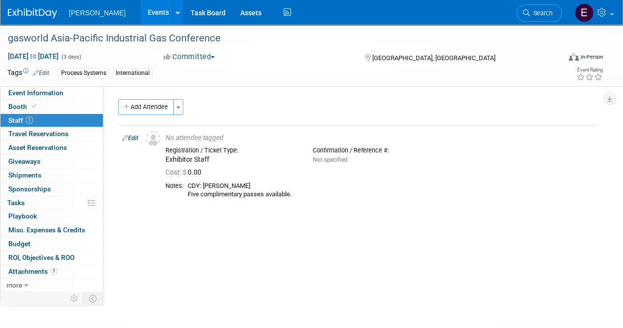
scroll to position [0, 0]
click at [36, 90] on span "Event Information" at bounding box center [35, 93] width 55 height 8
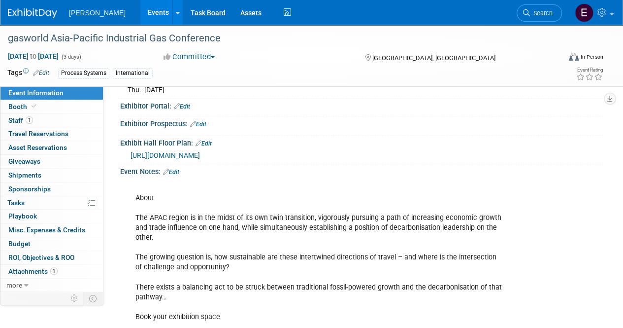
scroll to position [296, 0]
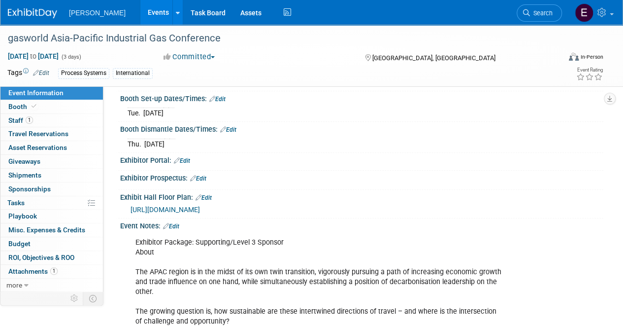
scroll to position [148, 0]
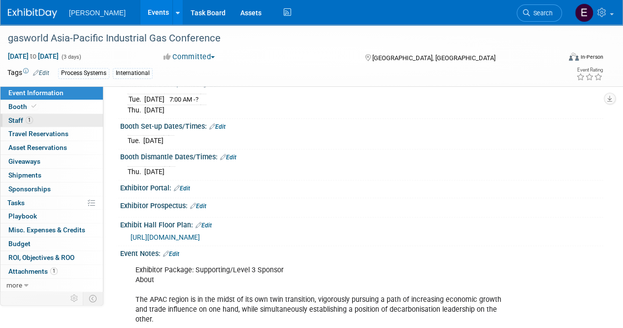
click at [12, 116] on span "Staff 1" at bounding box center [20, 120] width 25 height 8
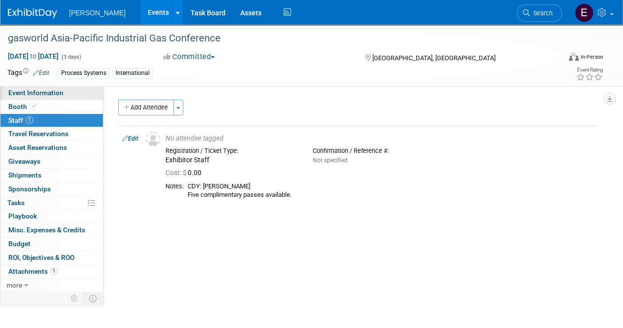
click at [37, 92] on span "Event Information" at bounding box center [35, 93] width 55 height 8
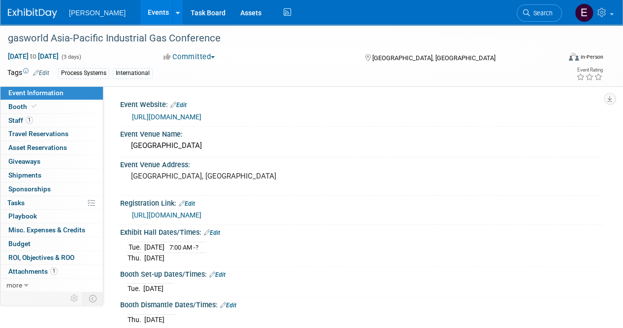
click at [13, 72] on td "Tags Edit" at bounding box center [28, 73] width 42 height 11
click at [46, 72] on link "Edit" at bounding box center [41, 72] width 16 height 7
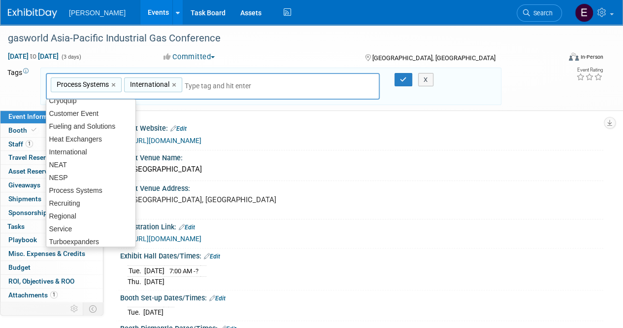
scroll to position [50, 0]
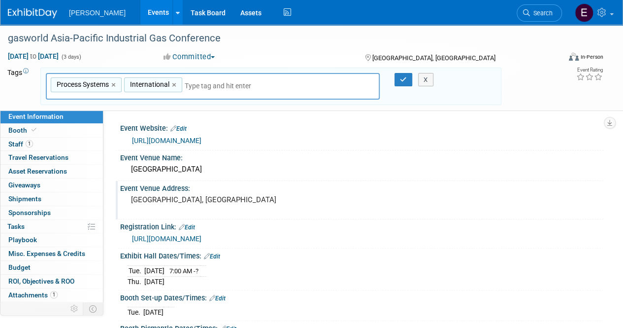
drag, startPoint x: 136, startPoint y: 232, endPoint x: 136, endPoint y: 186, distance: 46.3
click at [246, 203] on pre "[GEOGRAPHIC_DATA], [GEOGRAPHIC_DATA]" at bounding box center [221, 199] width 180 height 9
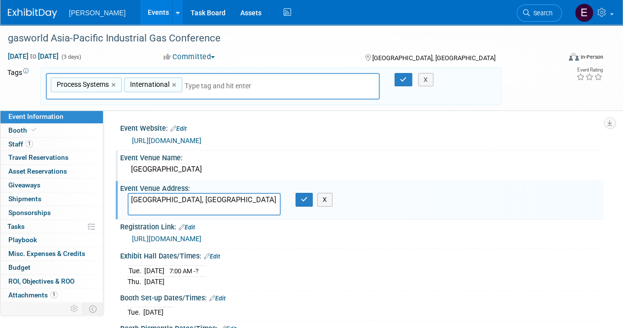
click at [360, 169] on div "[GEOGRAPHIC_DATA]" at bounding box center [362, 169] width 469 height 15
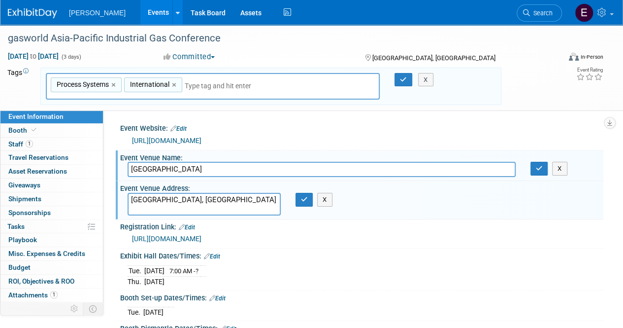
click at [530, 119] on div "Event Website: Edit https://www.gasworldconferences.com/conference/asia-pacific…" at bounding box center [353, 211] width 500 height 203
click at [15, 129] on span "Booth" at bounding box center [23, 130] width 30 height 8
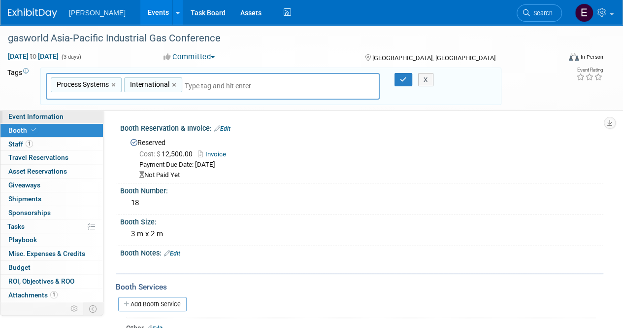
click at [20, 116] on span "Event Information" at bounding box center [35, 116] width 55 height 8
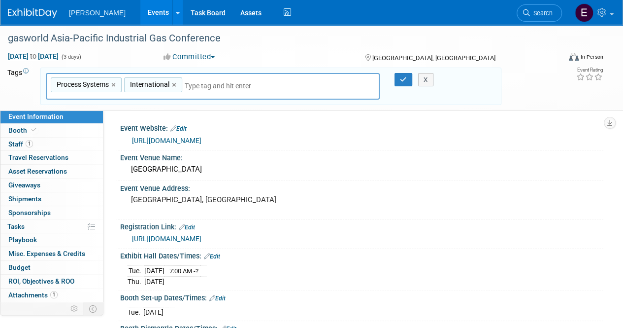
click at [261, 68] on div "Process Systems,International Process Systems × International × X" at bounding box center [270, 87] width 461 height 38
click at [29, 72] on span "Edit" at bounding box center [30, 72] width 3 height 7
click at [513, 82] on div "Tags Edit Process Systems International Process Systems,International Process S…" at bounding box center [305, 86] width 611 height 41
click at [428, 81] on button "X" at bounding box center [425, 80] width 15 height 14
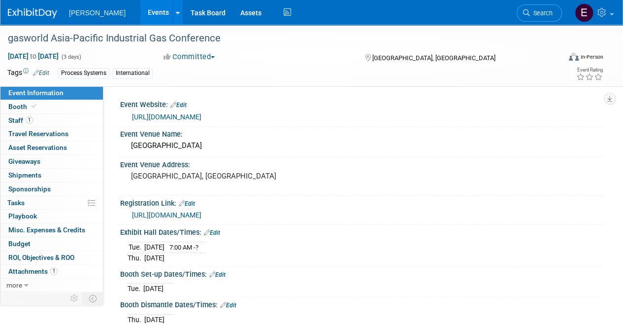
click at [46, 69] on link "Edit" at bounding box center [41, 72] width 16 height 7
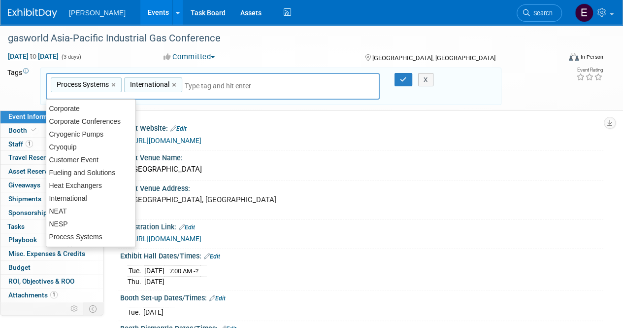
click at [541, 88] on div "Tags Edit Process Systems International Process Systems,International Process S…" at bounding box center [305, 86] width 611 height 41
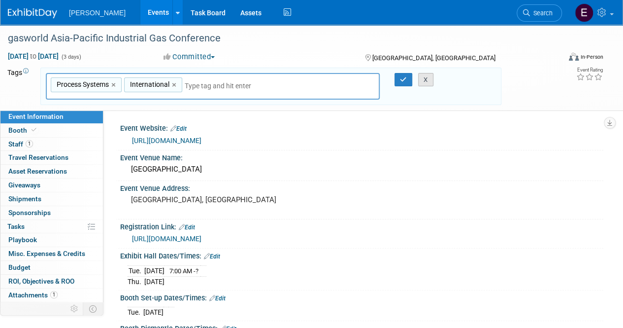
click at [428, 80] on button "X" at bounding box center [425, 80] width 15 height 14
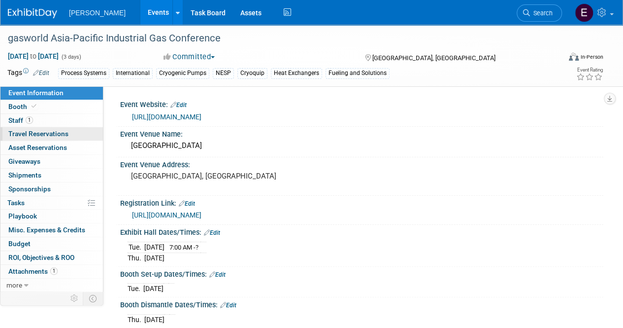
drag, startPoint x: 47, startPoint y: 134, endPoint x: 68, endPoint y: 133, distance: 20.7
click at [48, 134] on span "Travel Reservations 0" at bounding box center [38, 134] width 60 height 8
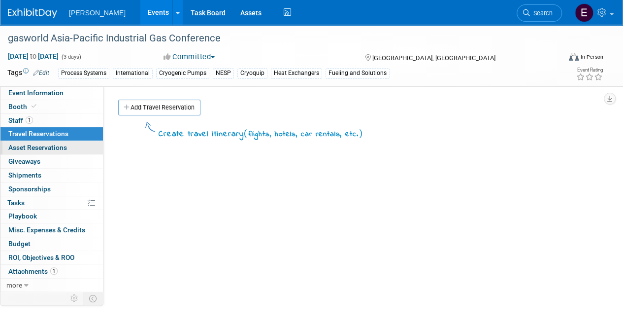
click at [54, 146] on span "Asset Reservations 0" at bounding box center [37, 147] width 59 height 8
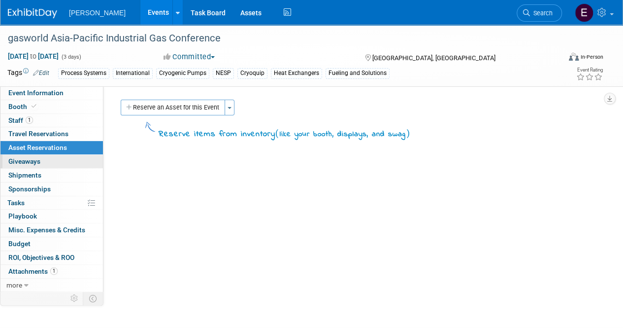
click at [23, 161] on span "Giveaways 0" at bounding box center [24, 161] width 32 height 8
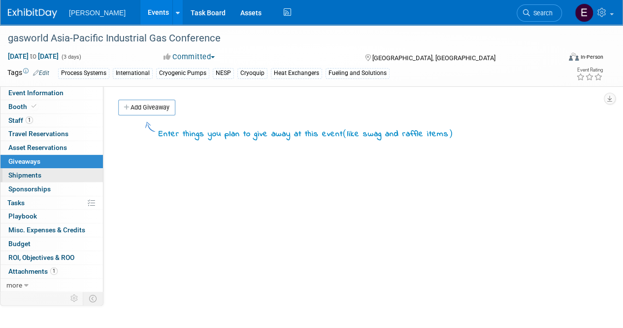
click at [23, 172] on span "Shipments 0" at bounding box center [24, 175] width 33 height 8
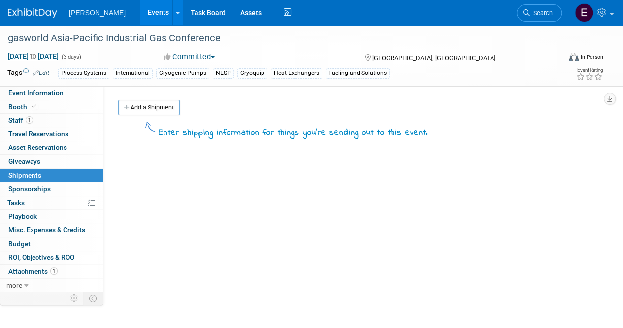
click at [27, 187] on span "Sponsorships 0" at bounding box center [29, 189] width 42 height 8
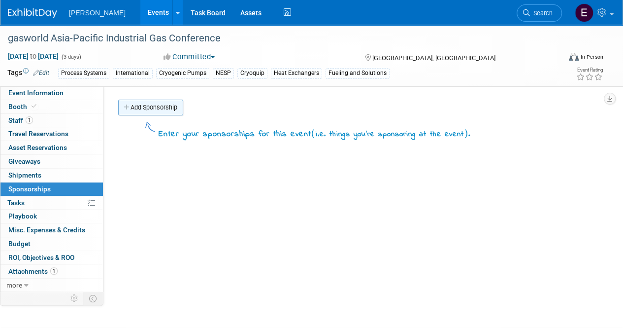
click at [137, 104] on link "Add Sponsorship" at bounding box center [150, 108] width 65 height 16
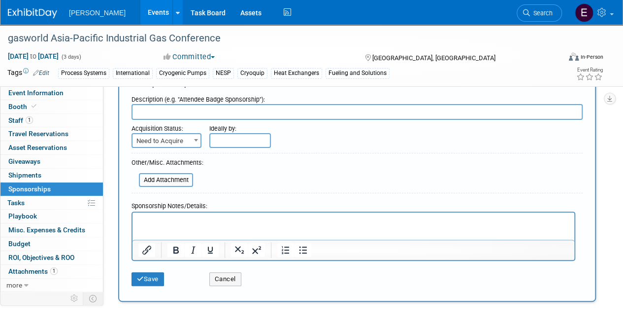
scroll to position [49, 0]
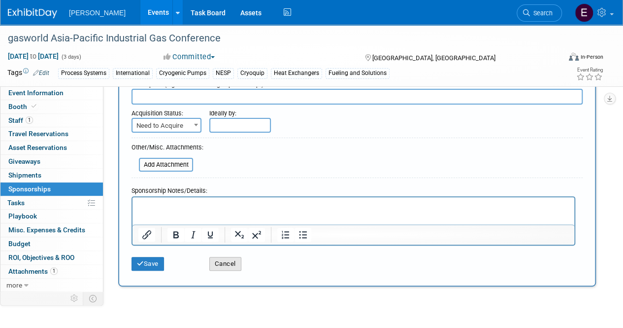
click at [221, 262] on button "Cancel" at bounding box center [225, 264] width 32 height 14
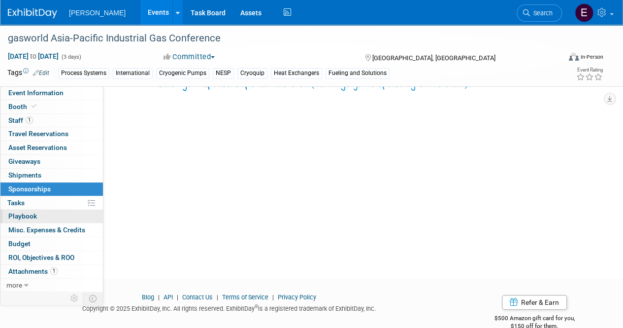
click at [25, 214] on span "Playbook 0" at bounding box center [22, 216] width 29 height 8
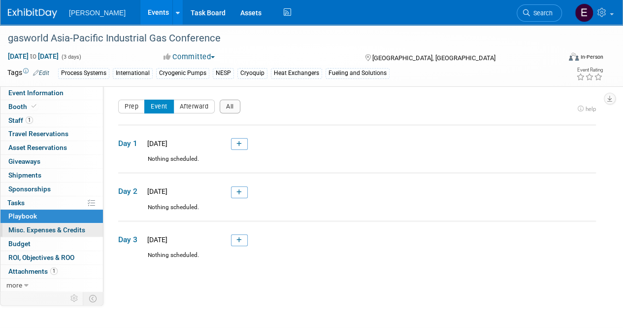
click at [31, 227] on span "Misc. Expenses & Credits 0" at bounding box center [46, 230] width 77 height 8
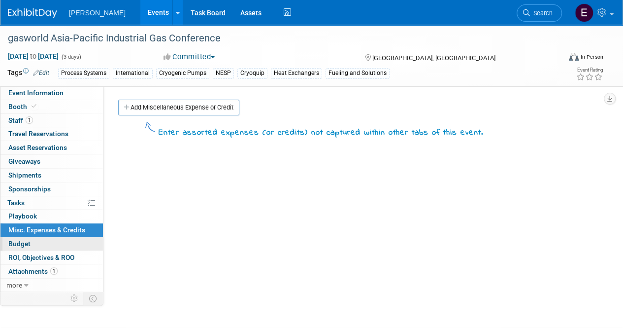
click at [24, 241] on span "Budget" at bounding box center [19, 243] width 22 height 8
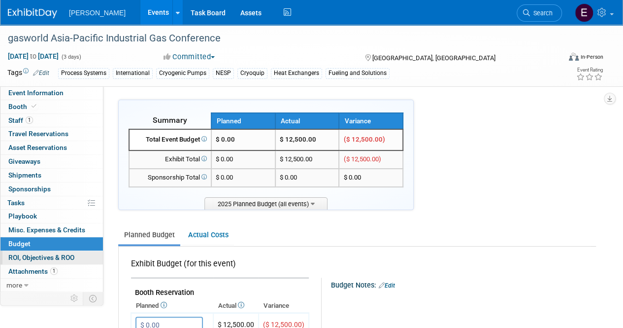
click at [44, 256] on span "ROI, Objectives & ROO 0" at bounding box center [41, 257] width 66 height 8
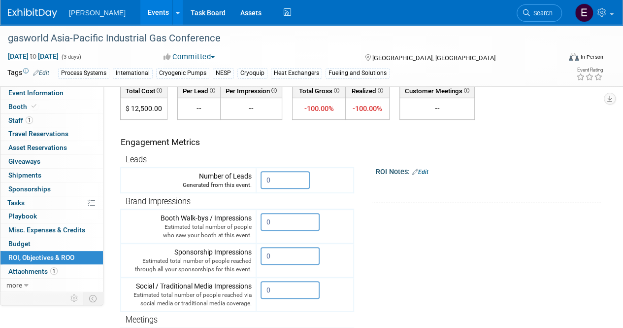
scroll to position [148, 0]
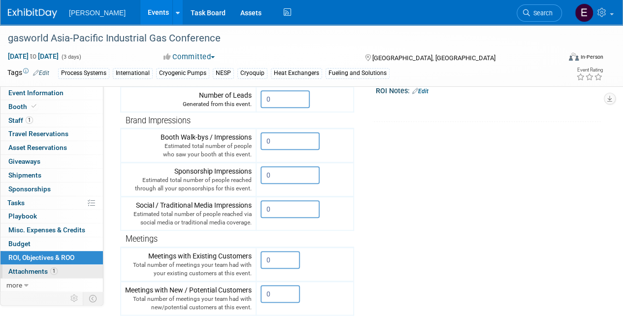
click at [27, 269] on span "Attachments 1" at bounding box center [32, 271] width 49 height 8
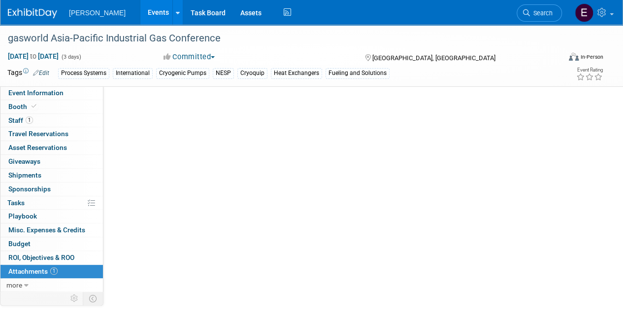
scroll to position [0, 0]
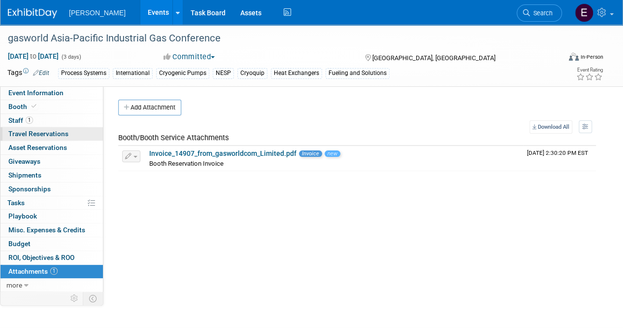
click at [56, 133] on span "Travel Reservations 0" at bounding box center [38, 134] width 60 height 8
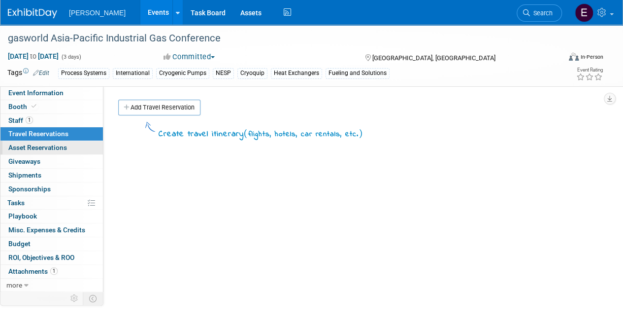
click at [40, 151] on span "Asset Reservations 0" at bounding box center [37, 147] width 59 height 8
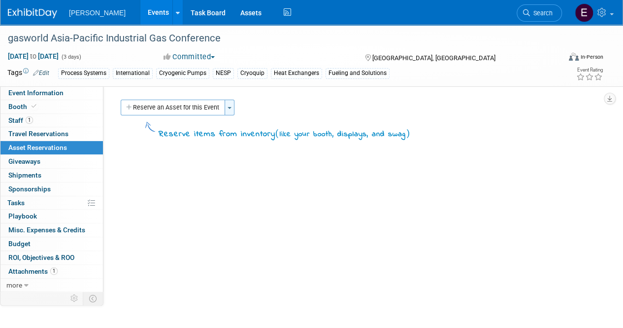
click at [232, 108] on button "Toggle Dropdown" at bounding box center [230, 108] width 10 height 16
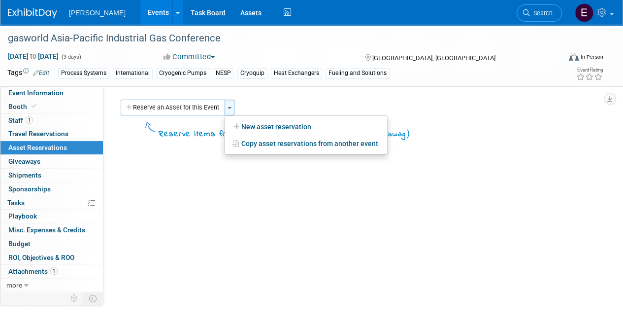
click at [232, 108] on button "Toggle Dropdown" at bounding box center [230, 108] width 10 height 16
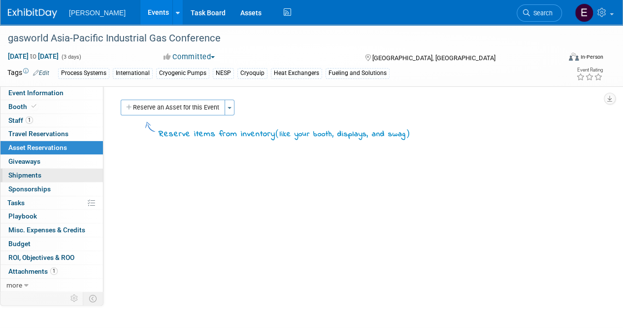
click at [23, 172] on span "Shipments 0" at bounding box center [24, 175] width 33 height 8
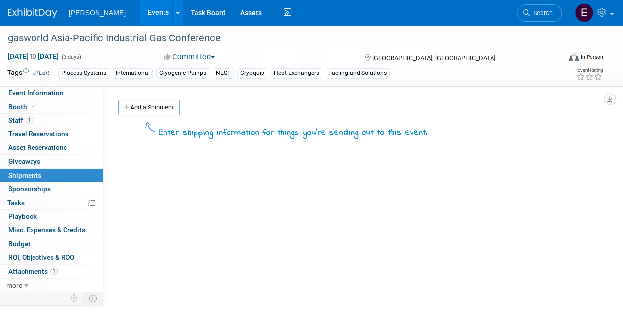
click at [43, 13] on img at bounding box center [32, 13] width 49 height 10
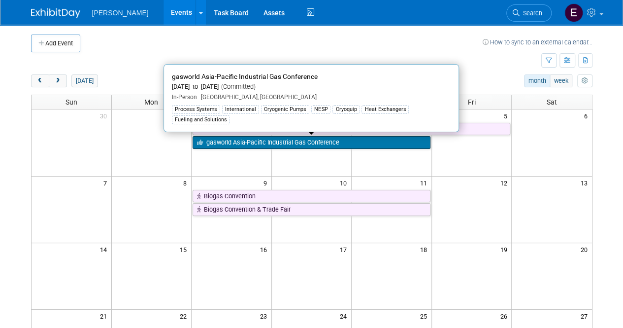
click at [249, 138] on link "gasworld Asia-Pacific Industrial Gas Conference" at bounding box center [312, 142] width 238 height 13
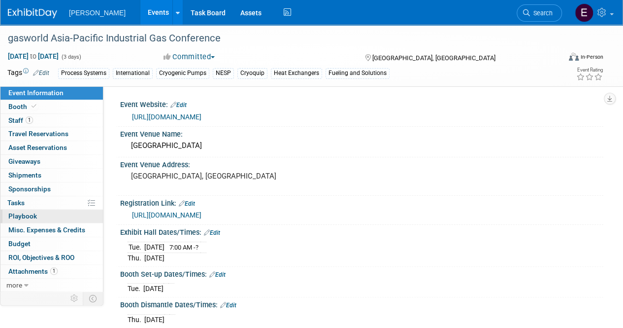
click at [16, 212] on span "Playbook 0" at bounding box center [22, 216] width 29 height 8
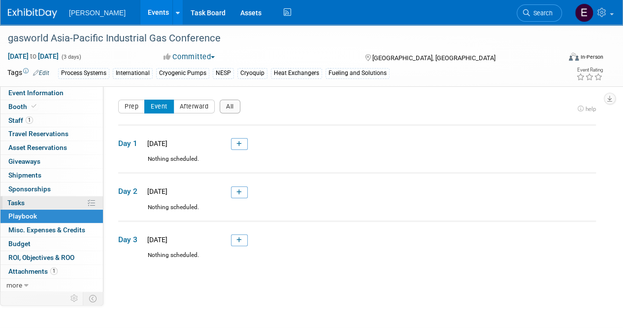
click at [17, 200] on span "Tasks 0%" at bounding box center [15, 203] width 17 height 8
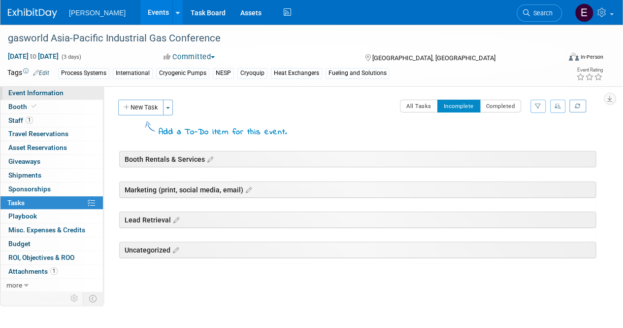
click at [33, 89] on span "Event Information" at bounding box center [35, 93] width 55 height 8
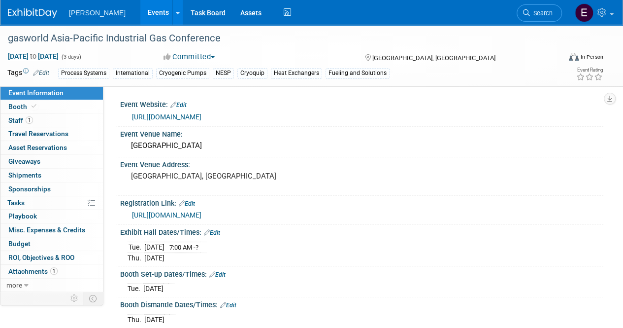
click at [51, 91] on span "Event Information" at bounding box center [35, 93] width 55 height 8
click at [137, 40] on div "gasworld Asia-Pacific Industrial Gas Conference" at bounding box center [278, 39] width 548 height 18
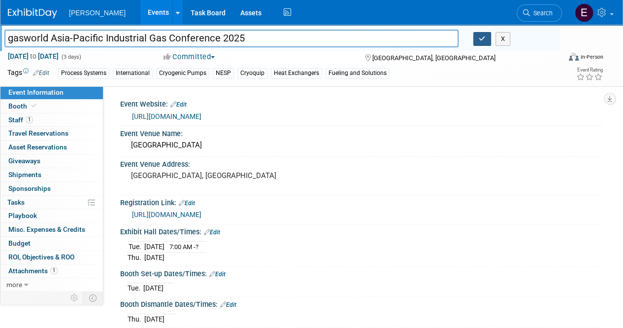
type input "gasworld Asia-Pacific Industrial Gas Conference 2025"
click at [485, 43] on button "button" at bounding box center [482, 39] width 18 height 14
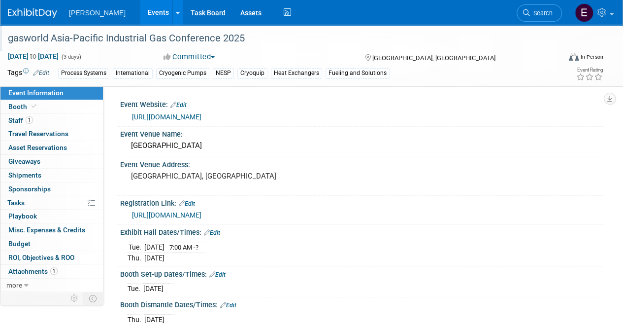
click at [214, 55] on button "Committed" at bounding box center [189, 57] width 59 height 10
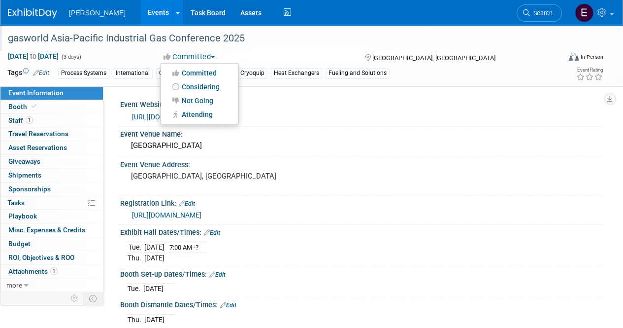
click at [254, 54] on div "Committed Committed Considering Not Going Attending" at bounding box center [254, 57] width 189 height 11
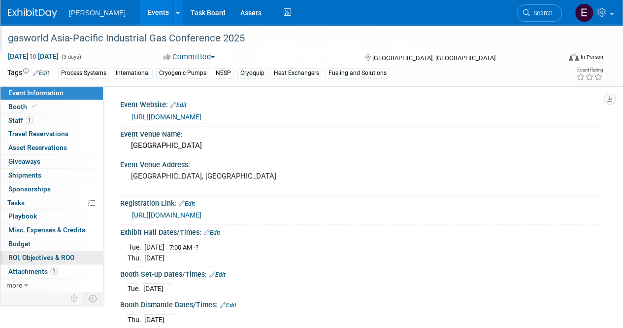
scroll to position [49, 0]
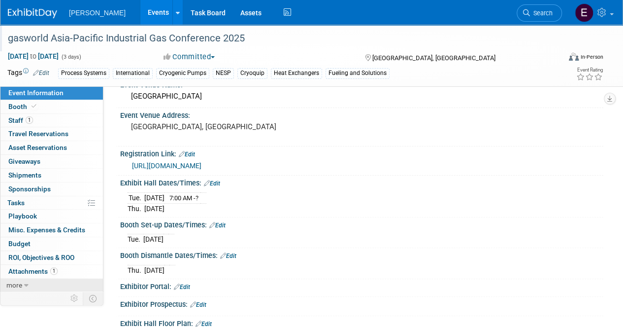
click at [13, 281] on span "more" at bounding box center [14, 285] width 16 height 8
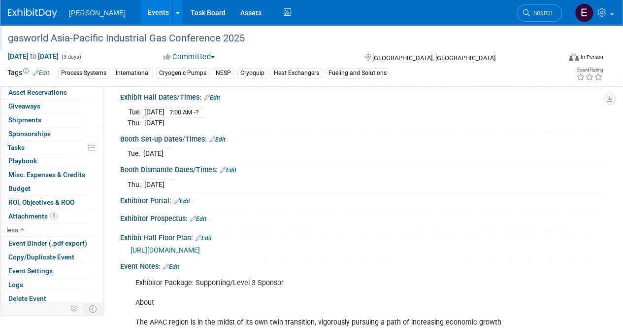
scroll to position [148, 0]
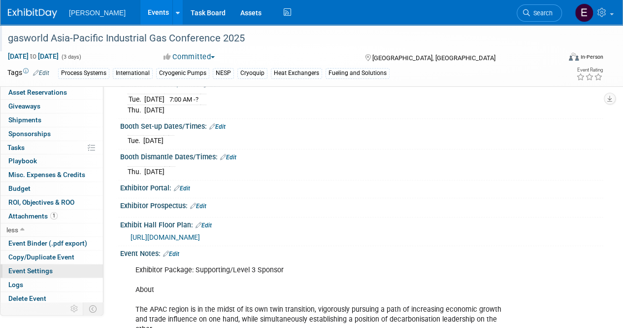
click at [50, 270] on span "Event Settings" at bounding box center [30, 271] width 44 height 8
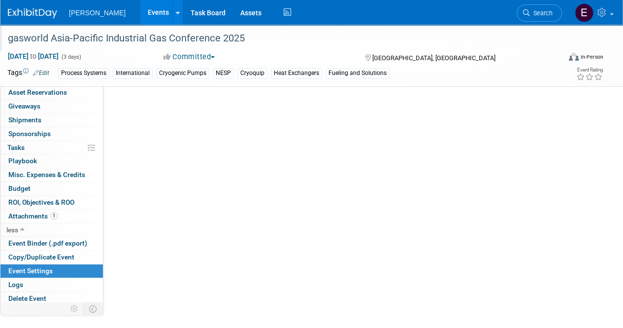
scroll to position [0, 0]
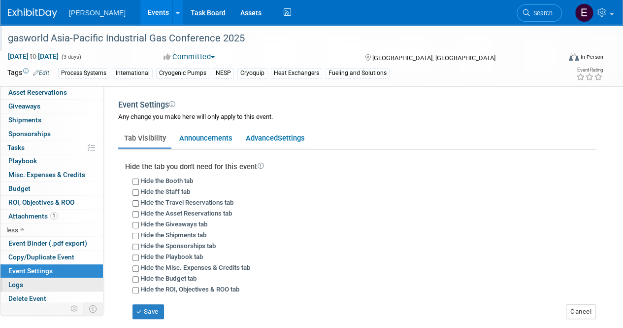
click at [14, 280] on span "Logs" at bounding box center [15, 284] width 15 height 8
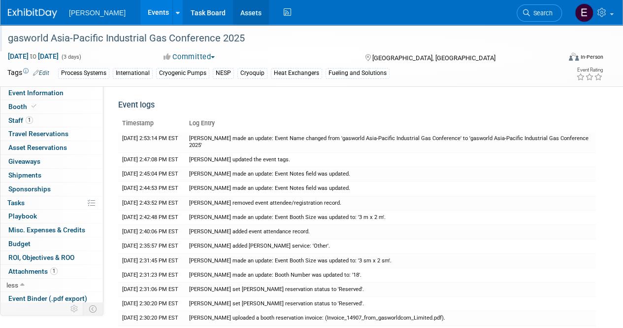
click at [236, 8] on link "Assets" at bounding box center [251, 12] width 36 height 25
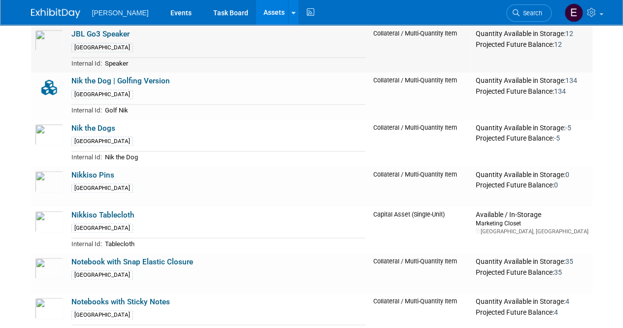
scroll to position [542, 0]
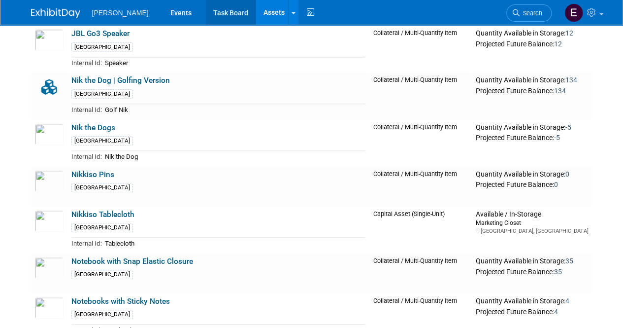
click at [214, 9] on link "Task Board" at bounding box center [231, 12] width 50 height 25
